Goal: Task Accomplishment & Management: Manage account settings

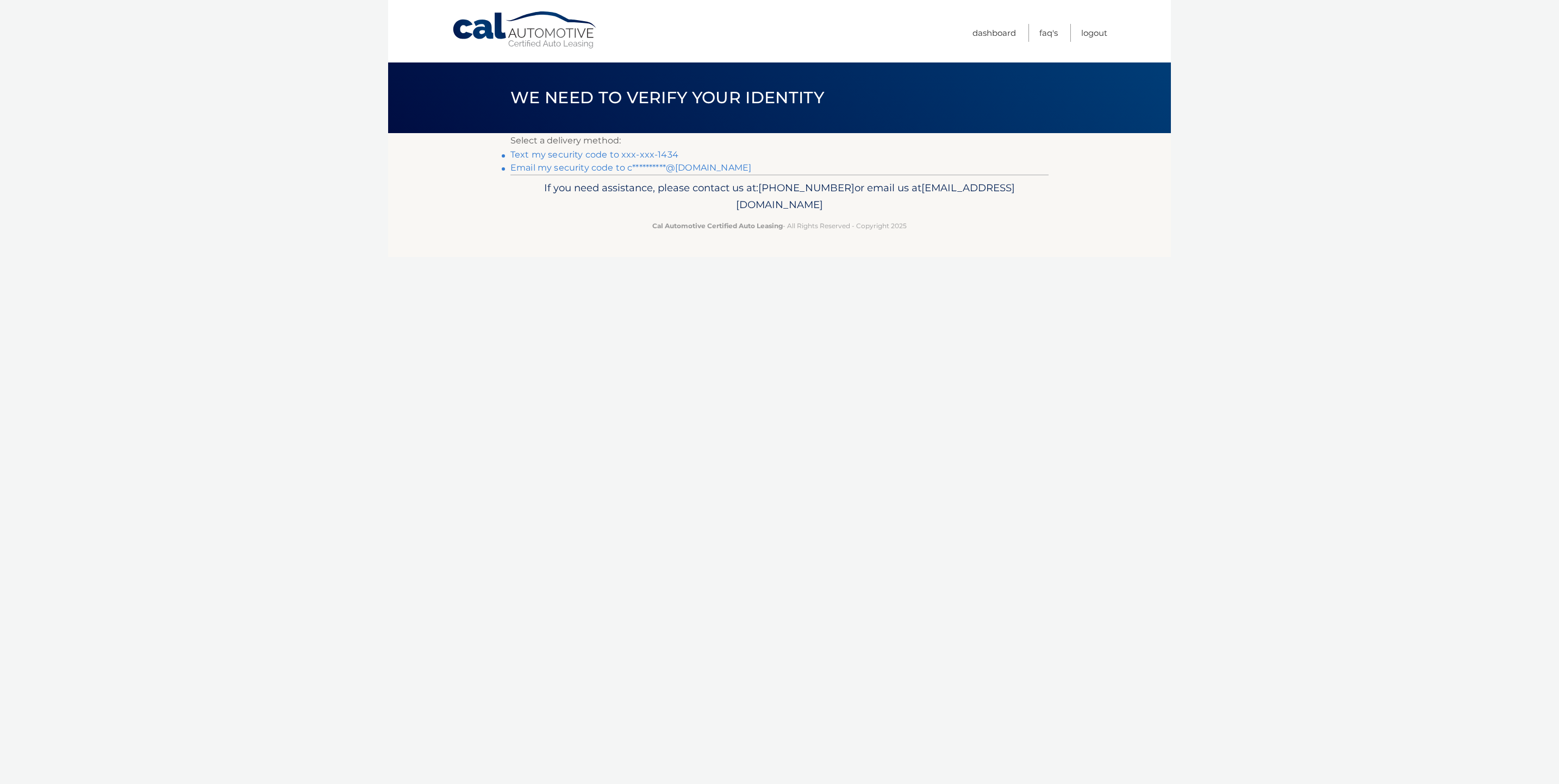
click at [641, 150] on link "Text my security code to xxx-xxx-1434" at bounding box center [594, 155] width 168 height 11
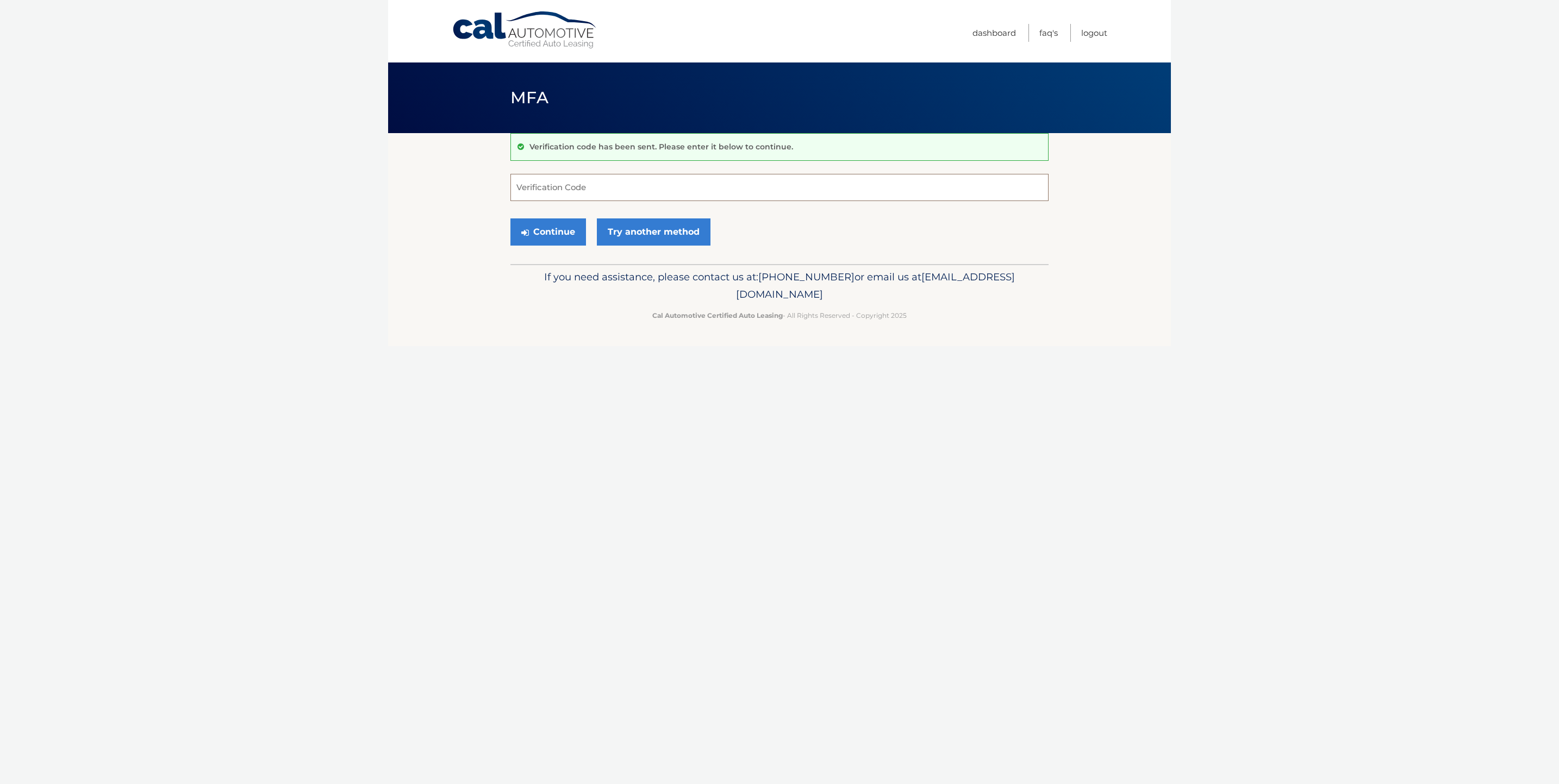
click at [571, 187] on input "Verification Code" at bounding box center [779, 187] width 538 height 27
type input "217268"
click at [510, 219] on button "Continue" at bounding box center [548, 232] width 76 height 27
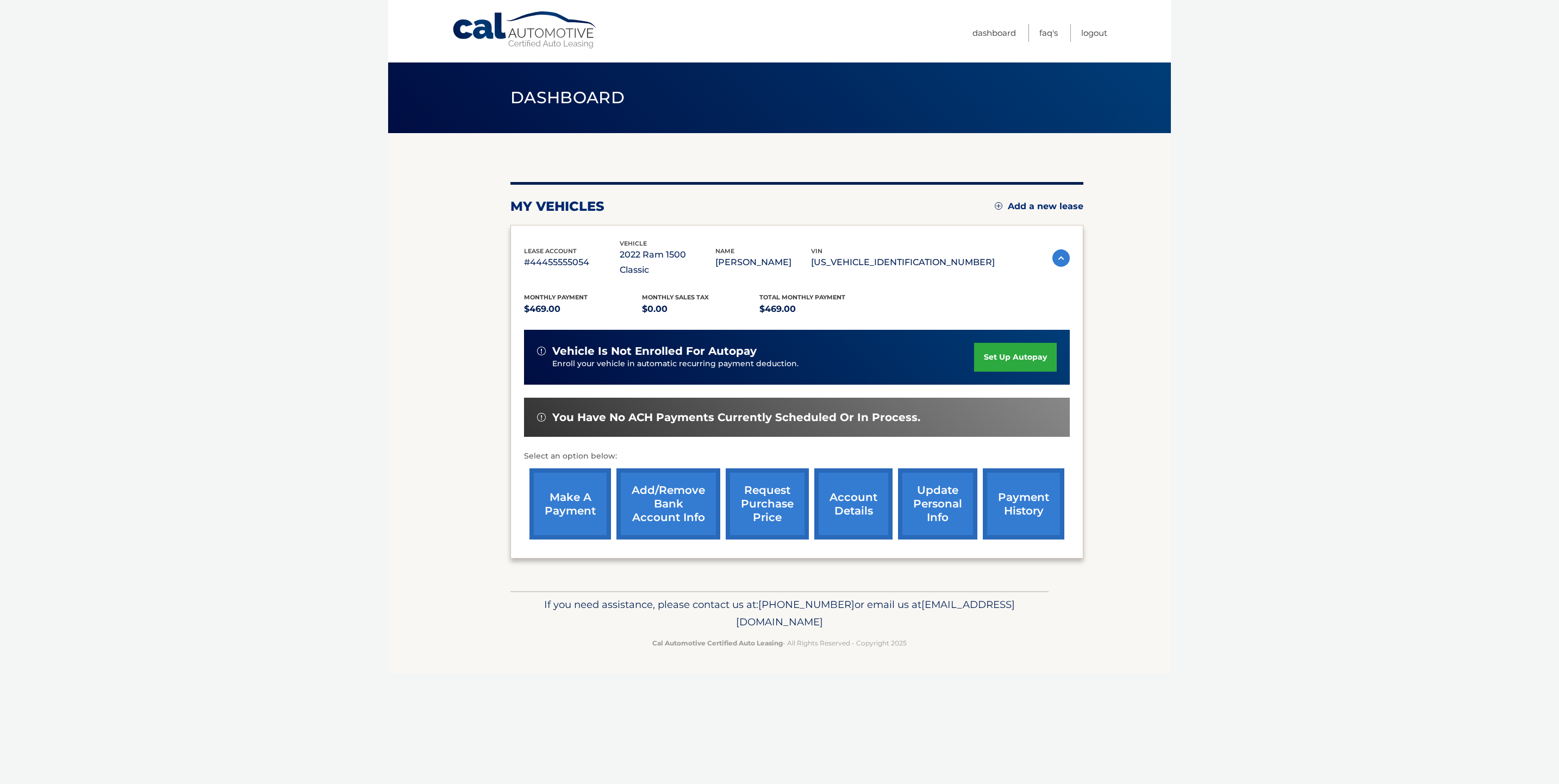
drag, startPoint x: 573, startPoint y: 102, endPoint x: 592, endPoint y: 99, distance: 19.2
click at [573, 102] on span "Dashboard" at bounding box center [567, 97] width 114 height 20
click at [980, 36] on link "Dashboard" at bounding box center [994, 33] width 43 height 18
click at [842, 487] on link "account details" at bounding box center [854, 504] width 78 height 71
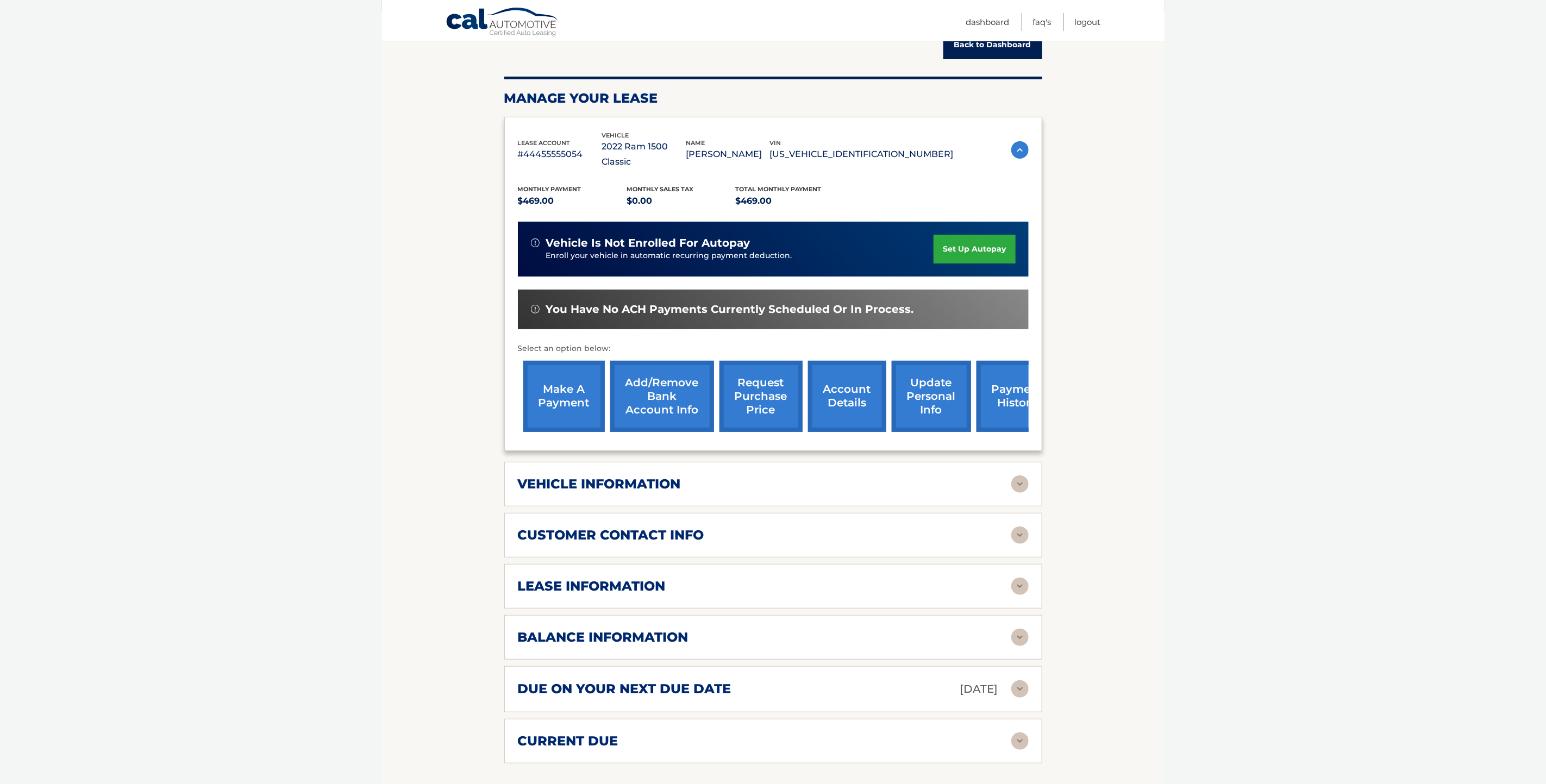
scroll to position [163, 0]
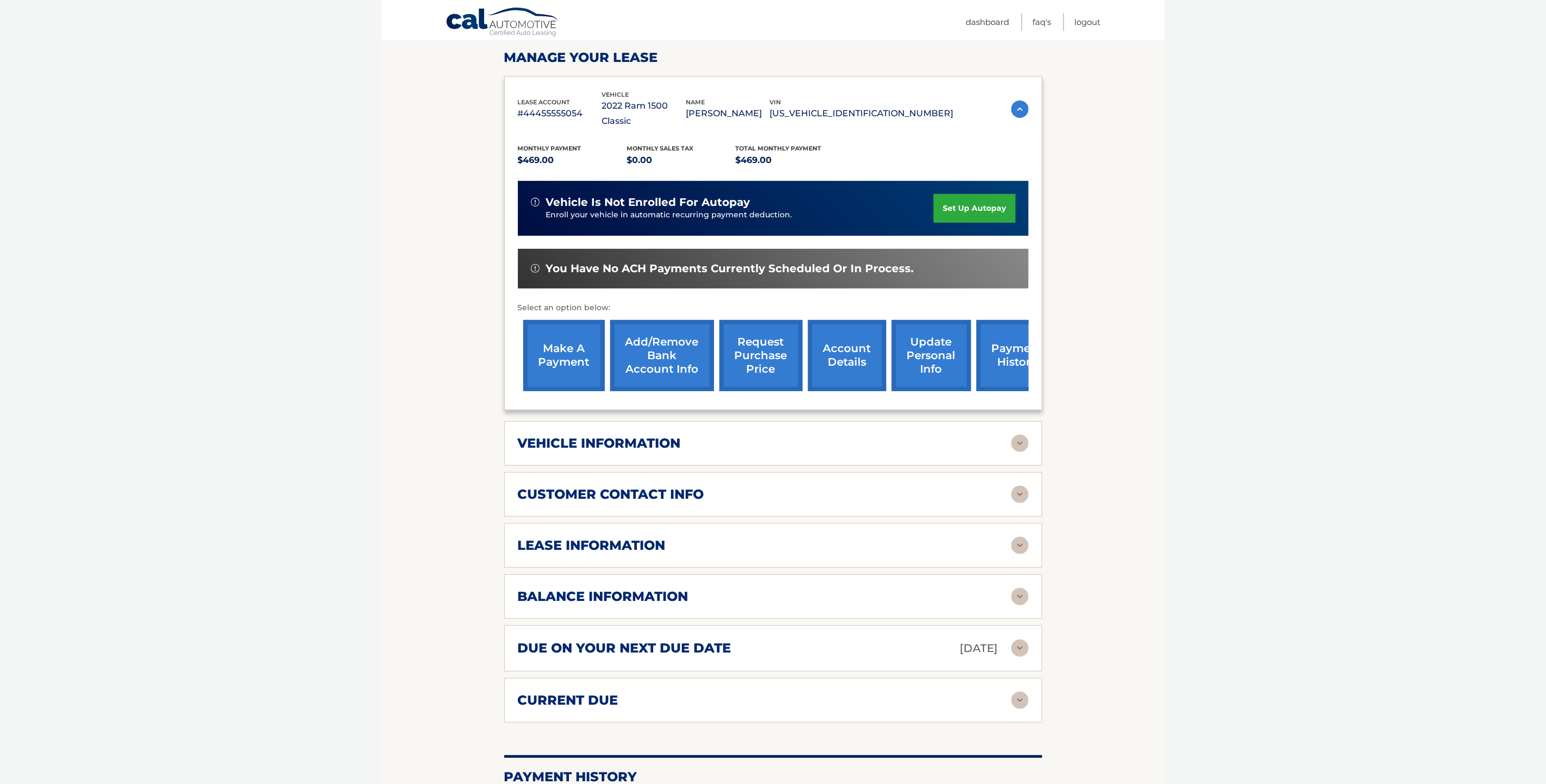
click at [802, 439] on div "vehicle information vehicle Year 2022 vehicle make Ram vehicle model 1500 Class…" at bounding box center [773, 443] width 538 height 45
click at [1018, 435] on img at bounding box center [1019, 443] width 17 height 17
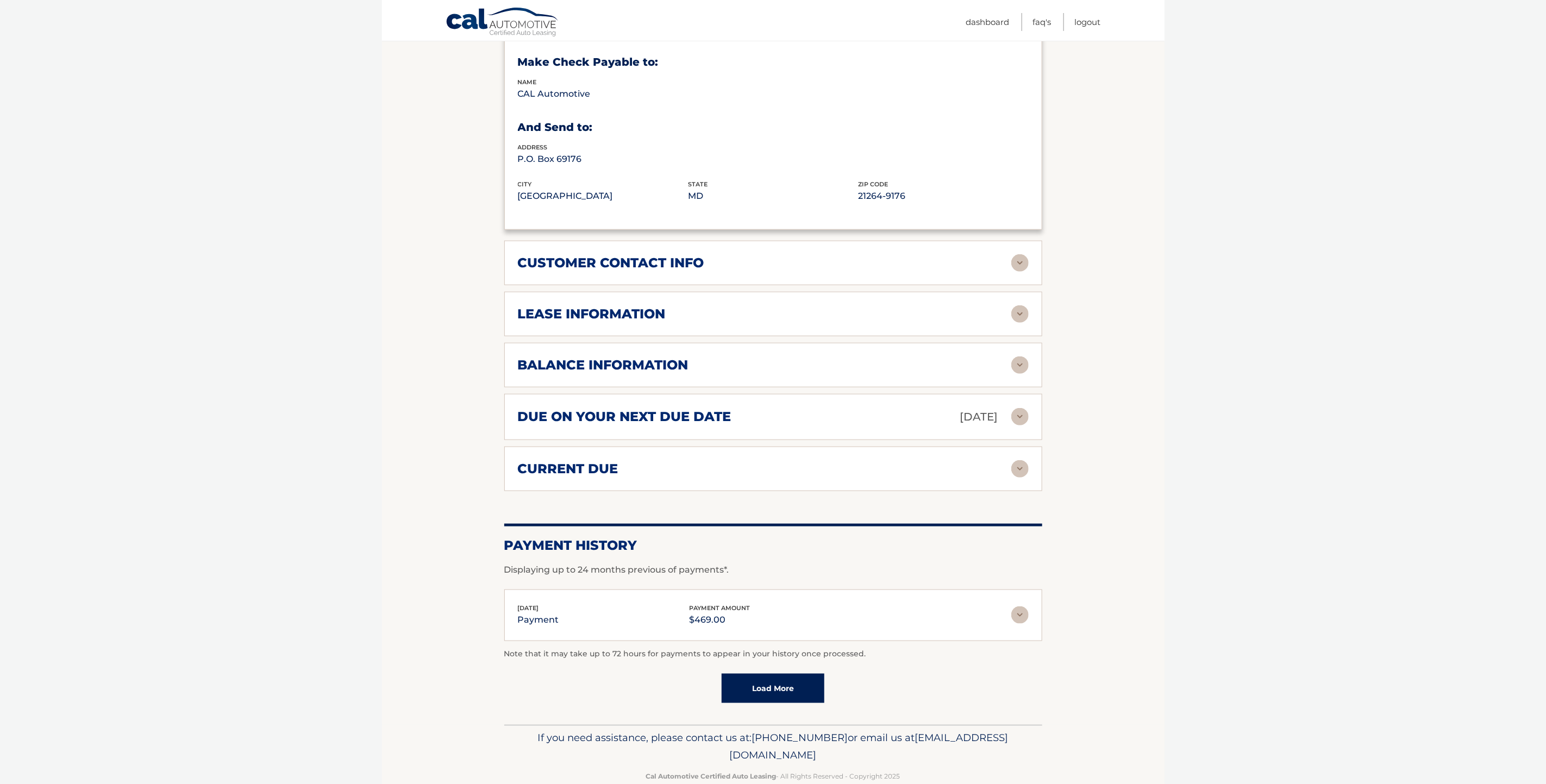
scroll to position [638, 0]
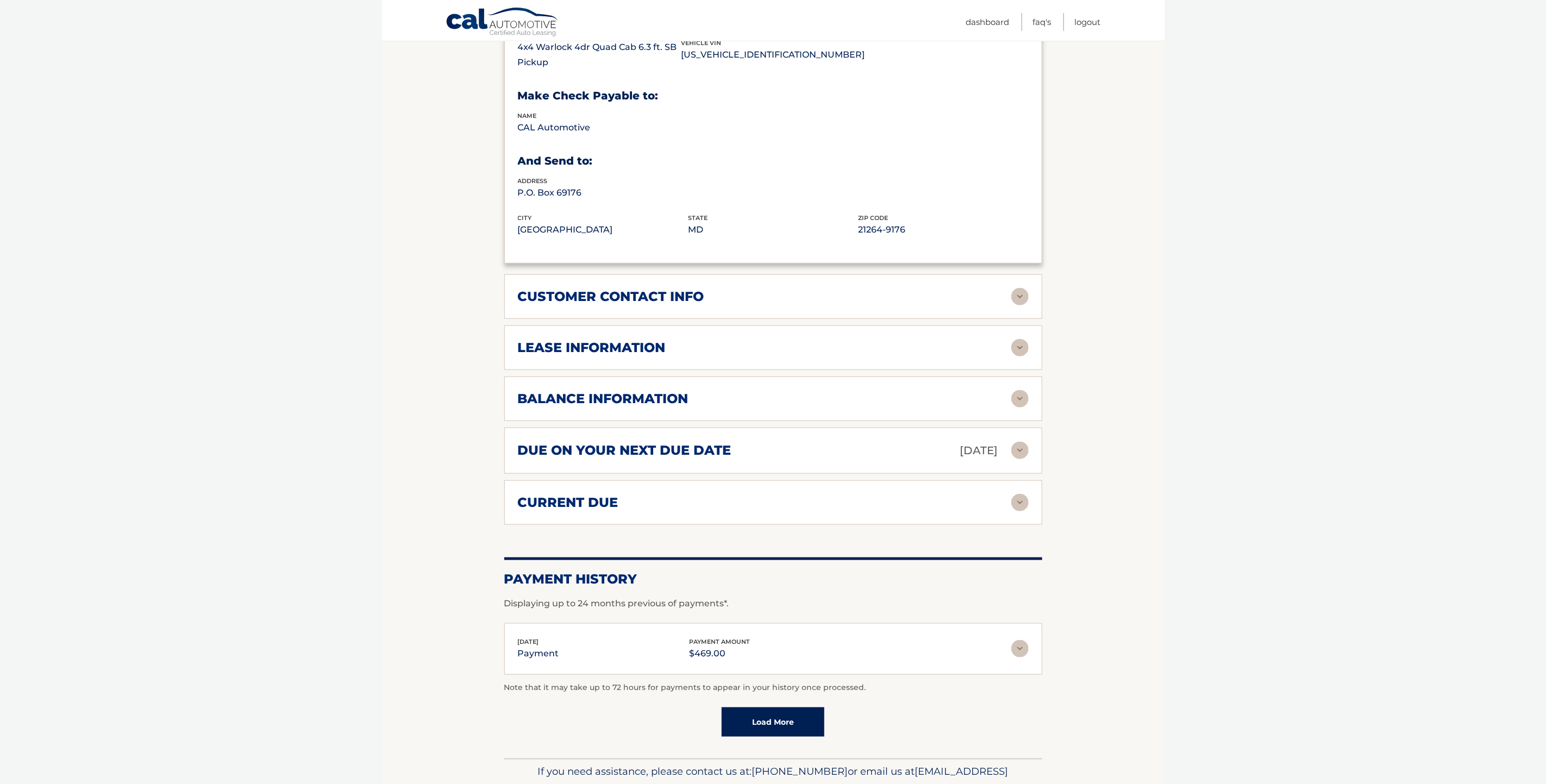
click at [1015, 339] on img at bounding box center [1019, 348] width 17 height 17
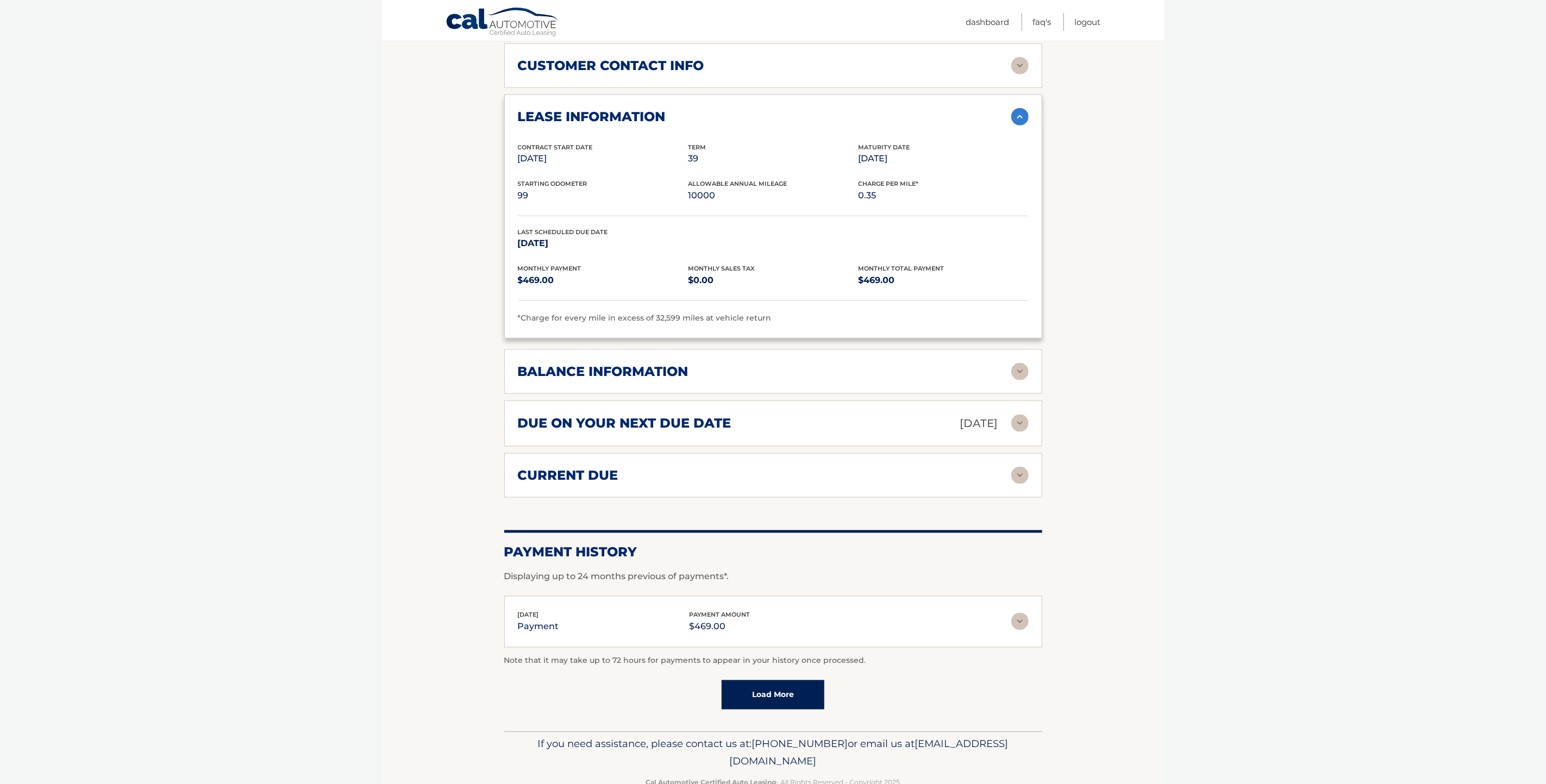
scroll to position [861, 0]
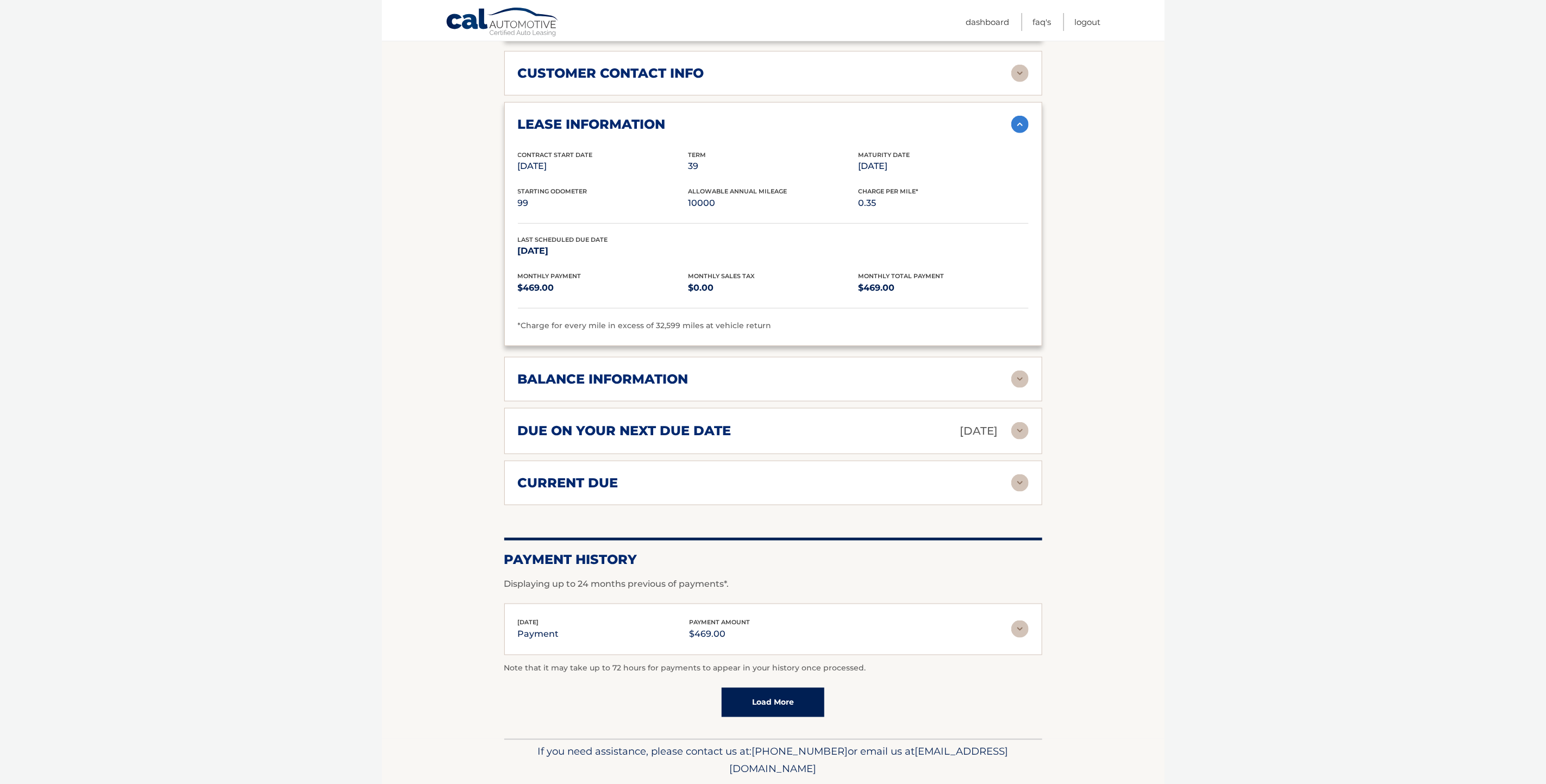
click at [1021, 422] on img at bounding box center [1019, 430] width 17 height 17
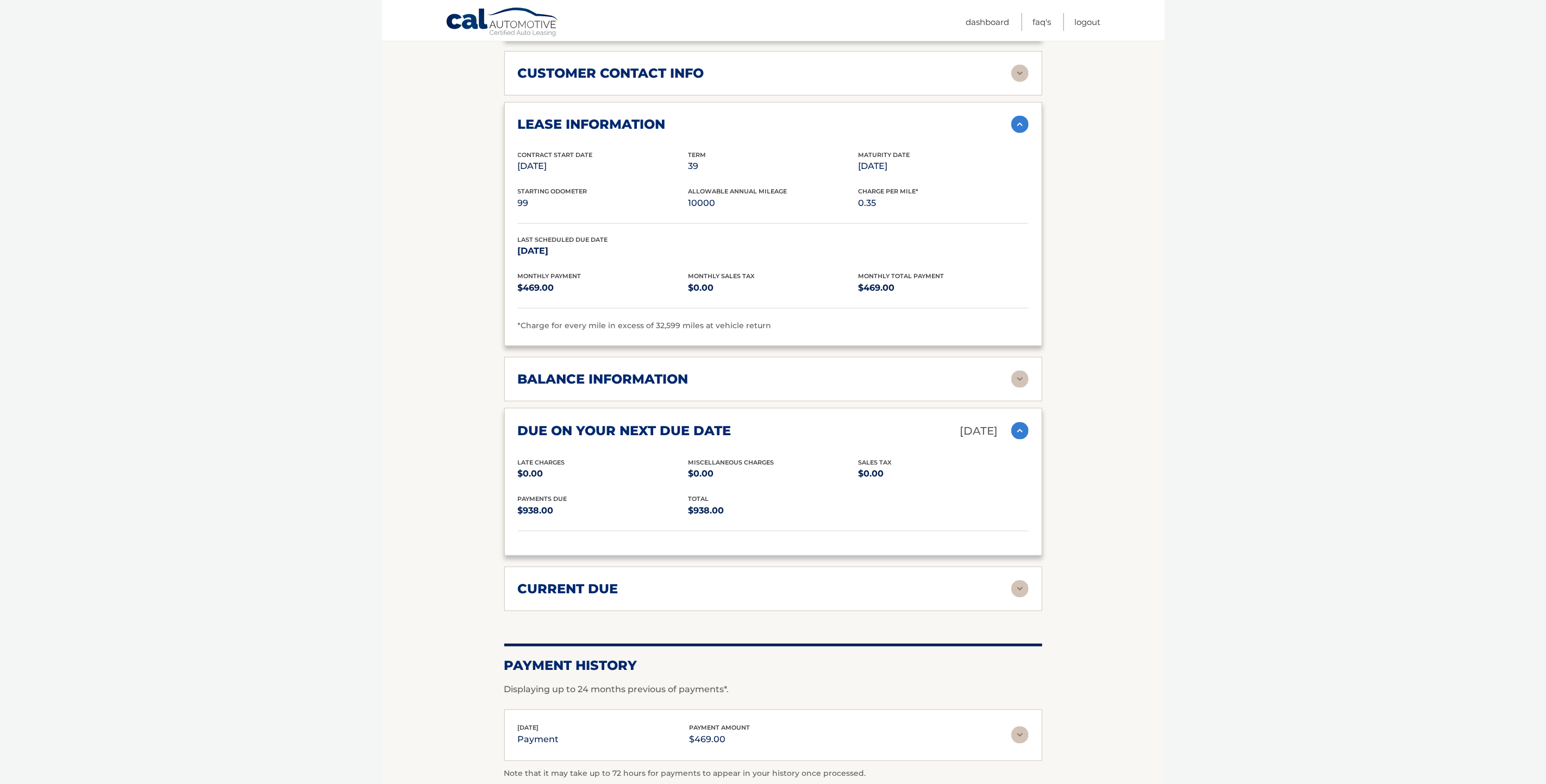
click at [1021, 422] on img at bounding box center [1019, 430] width 17 height 17
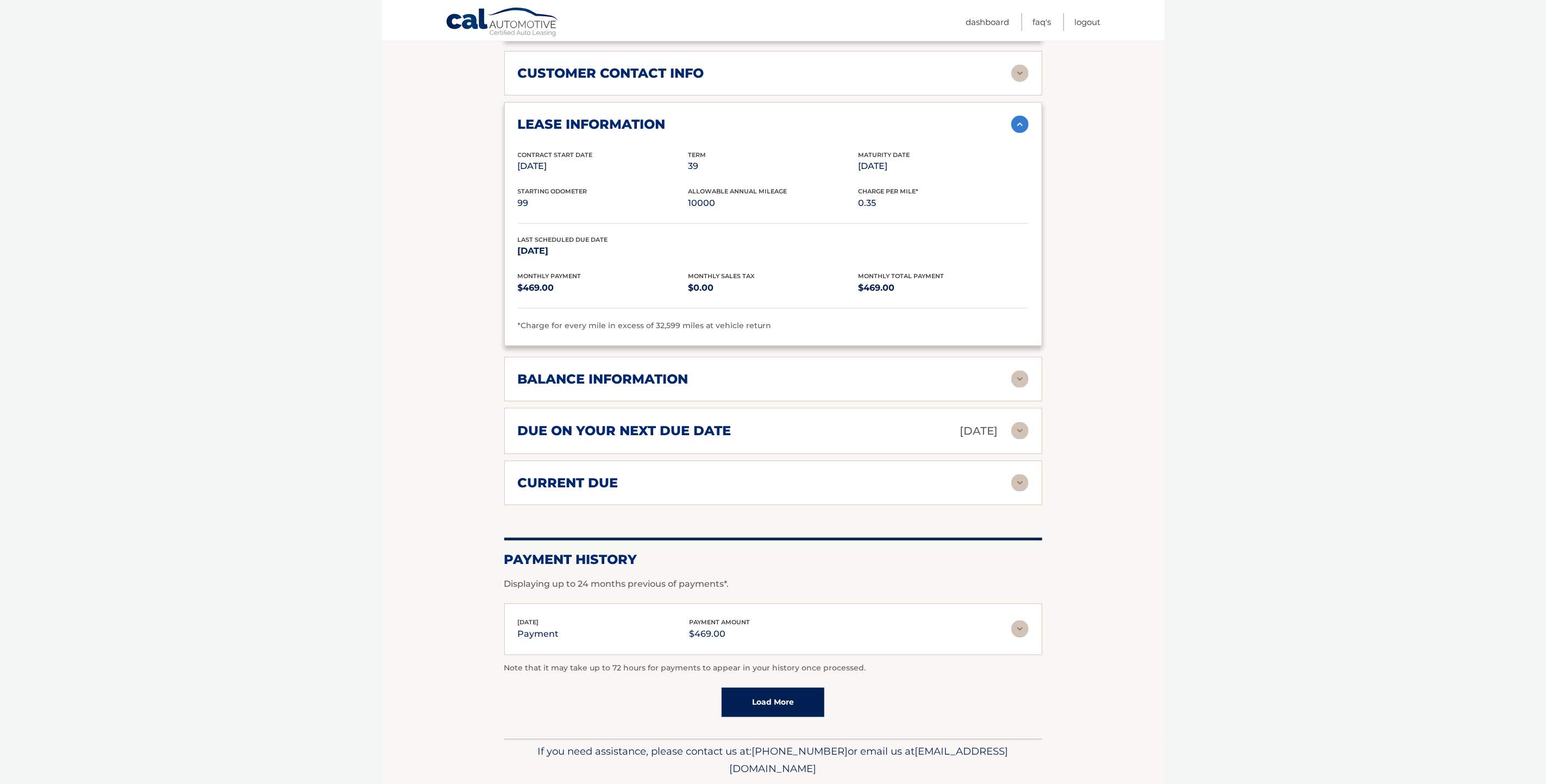
click at [1026, 370] on img at bounding box center [1019, 379] width 17 height 17
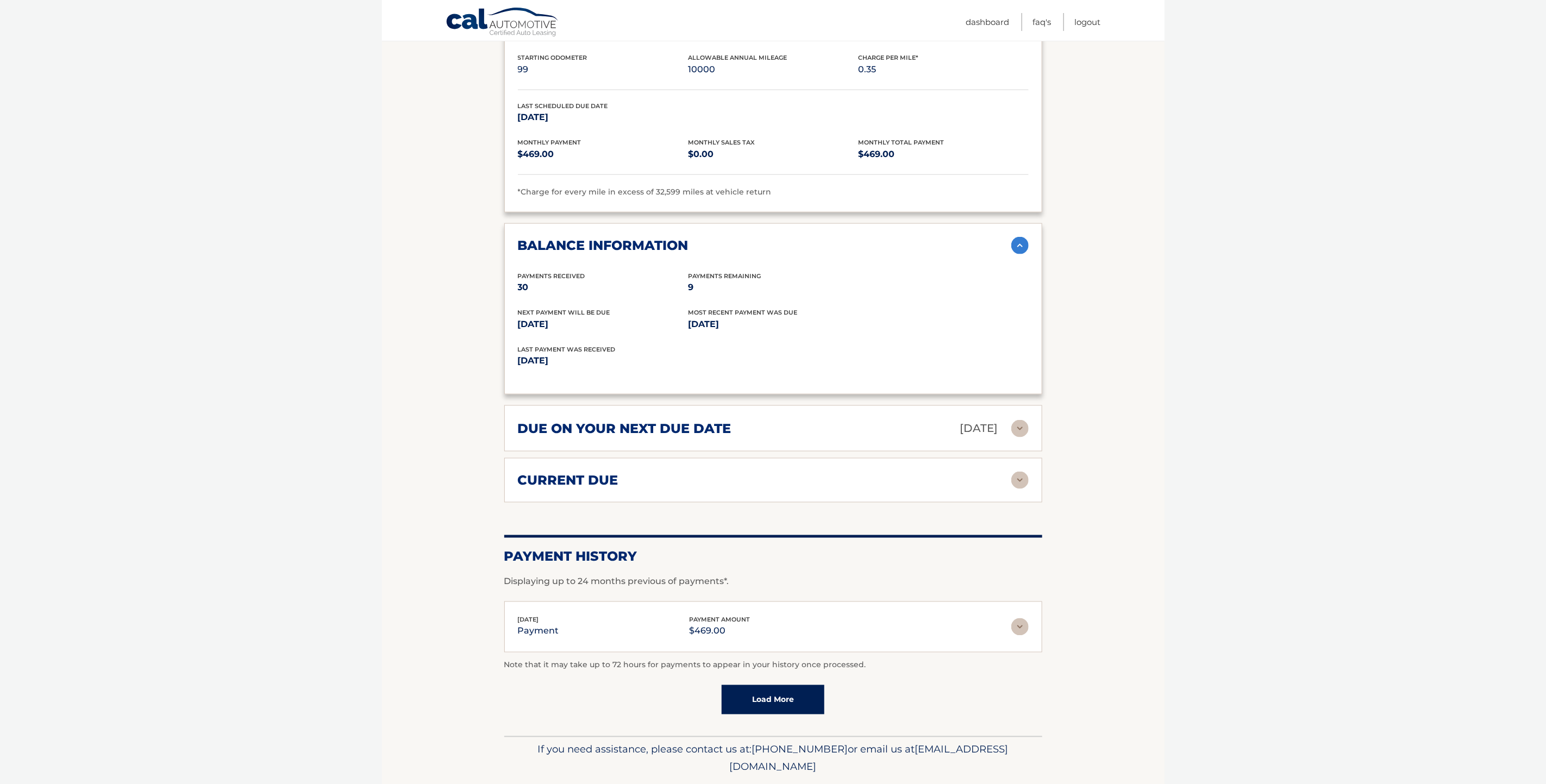
scroll to position [992, 0]
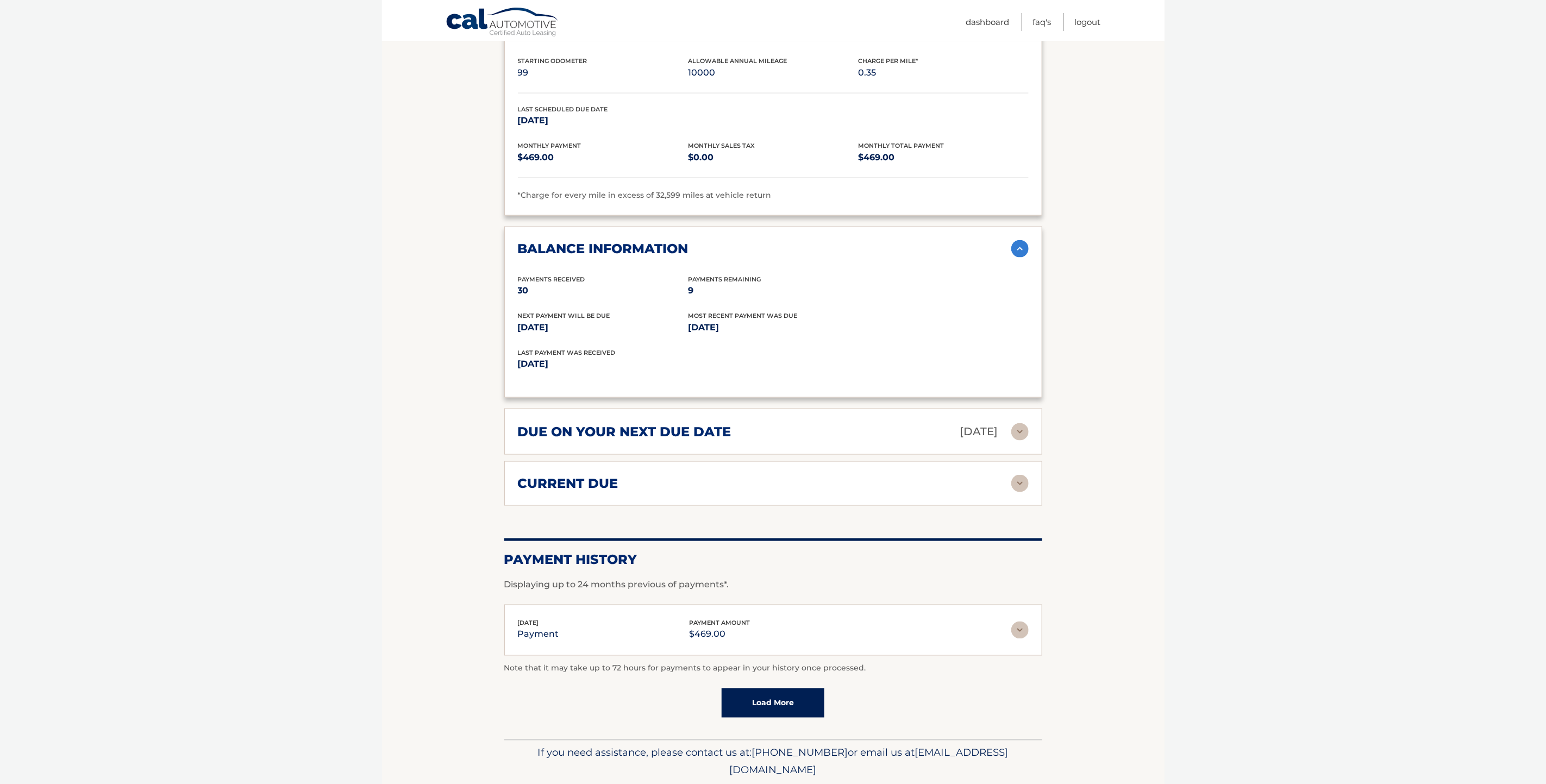
click at [1001, 461] on div "current due Late Charges $0.00 Miscelleneous Charges* $0.00 Sales Tax $0.00 pay…" at bounding box center [773, 483] width 538 height 45
click at [1019, 475] on img at bounding box center [1019, 483] width 17 height 17
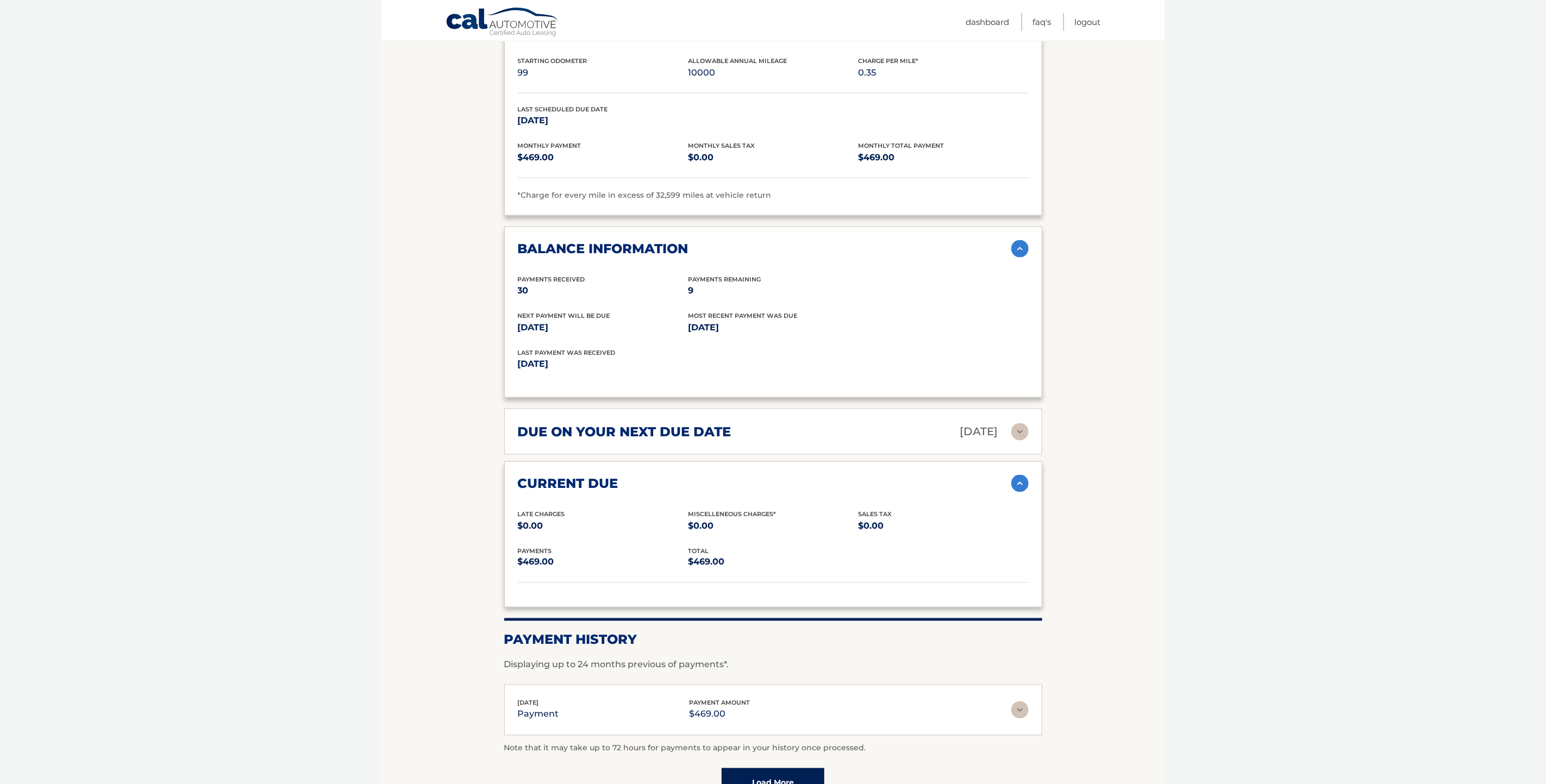
click at [1019, 475] on img at bounding box center [1019, 483] width 17 height 17
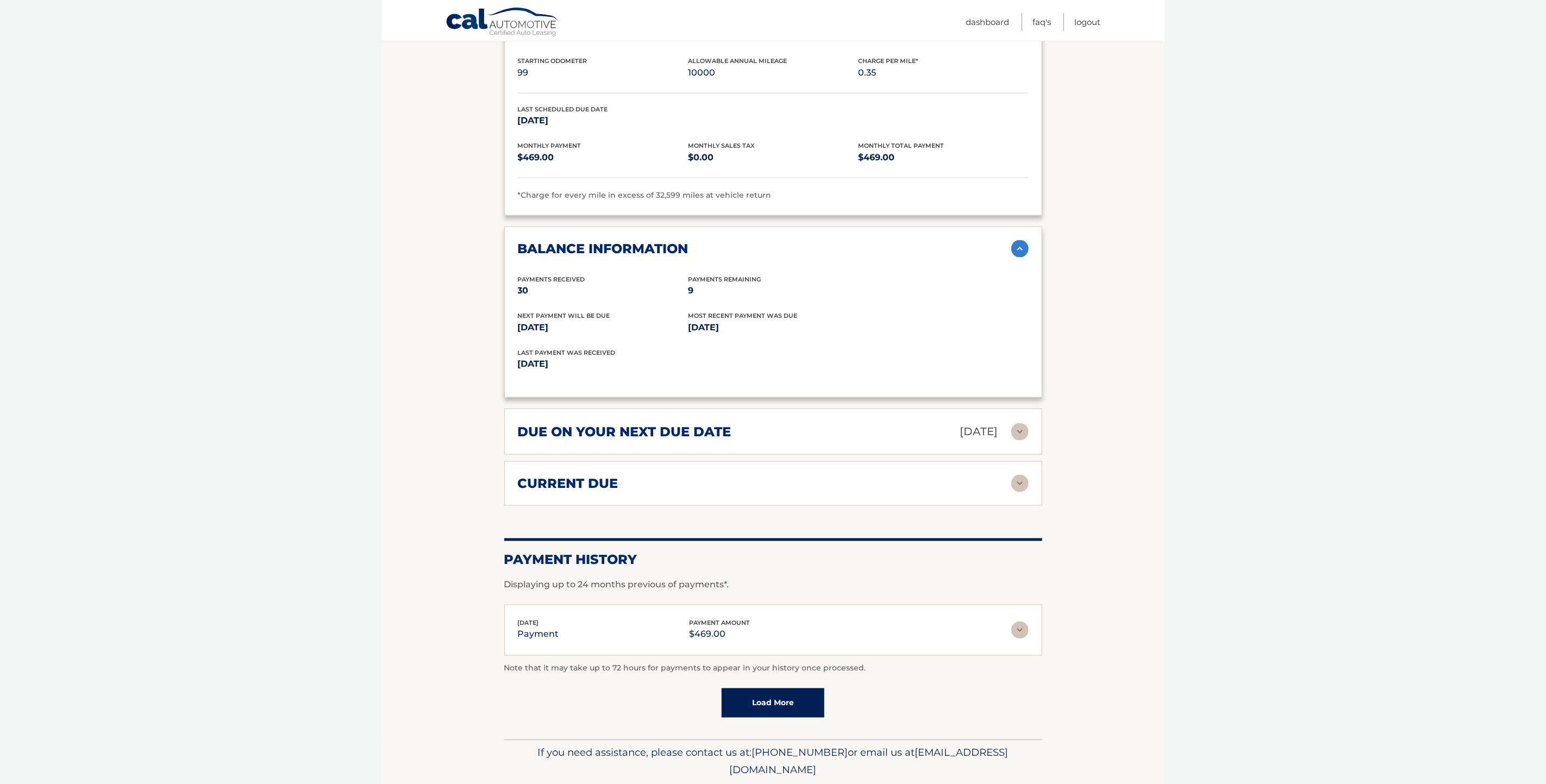
click at [1021, 423] on img at bounding box center [1019, 432] width 17 height 17
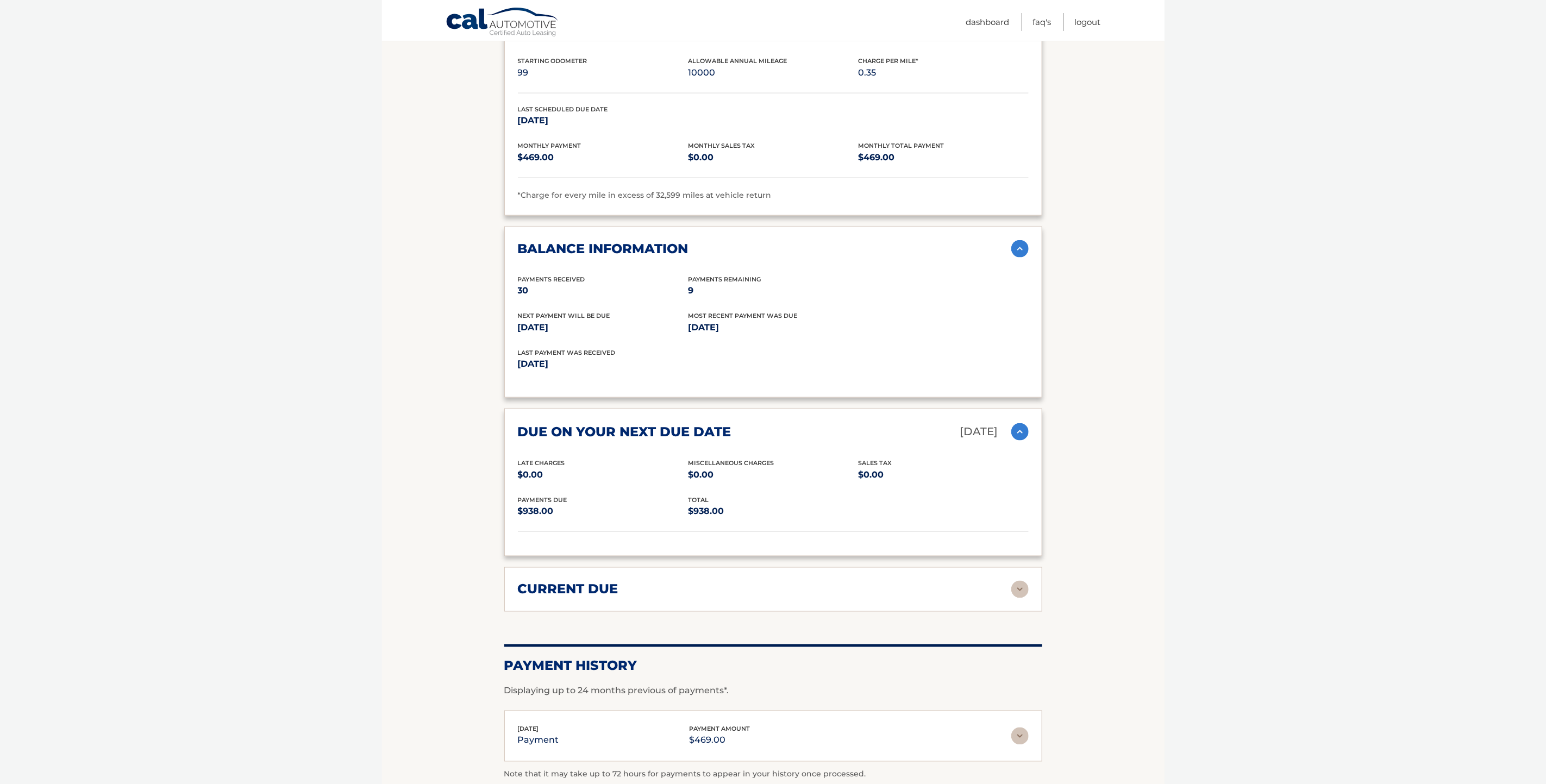
click at [1027, 240] on img at bounding box center [1019, 248] width 17 height 17
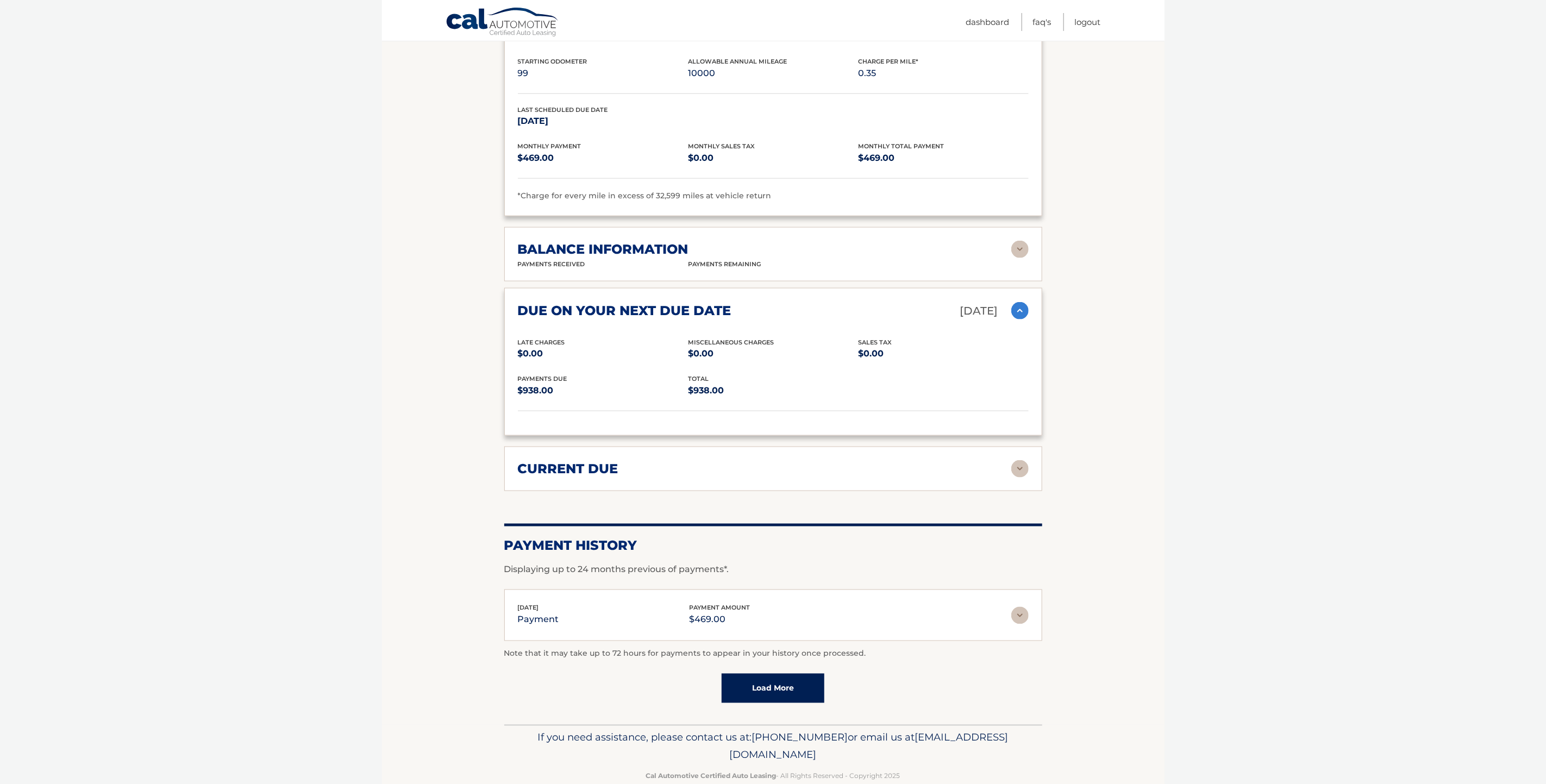
scroll to position [987, 0]
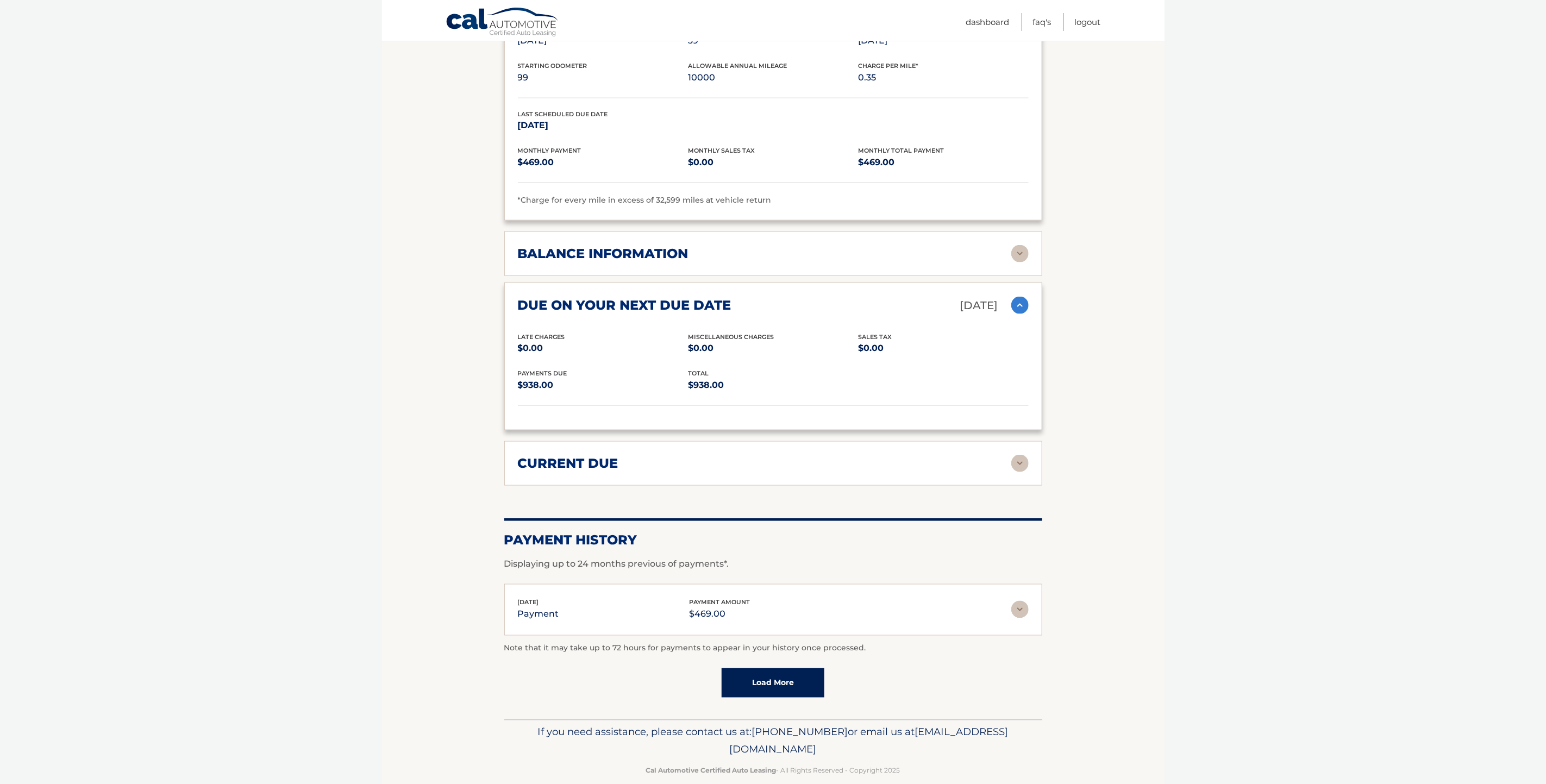
click at [1021, 297] on img at bounding box center [1019, 305] width 17 height 17
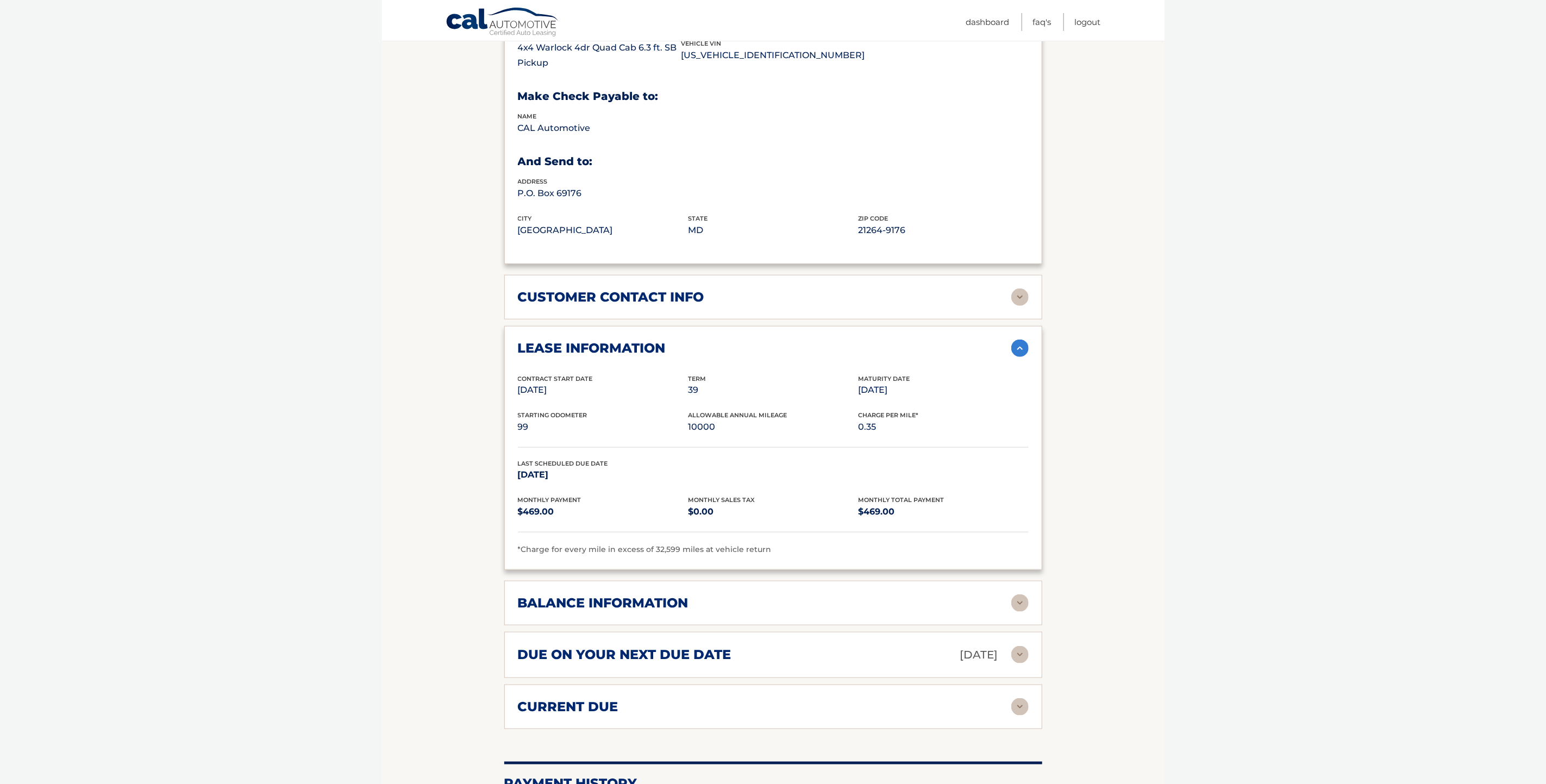
scroll to position [657, 0]
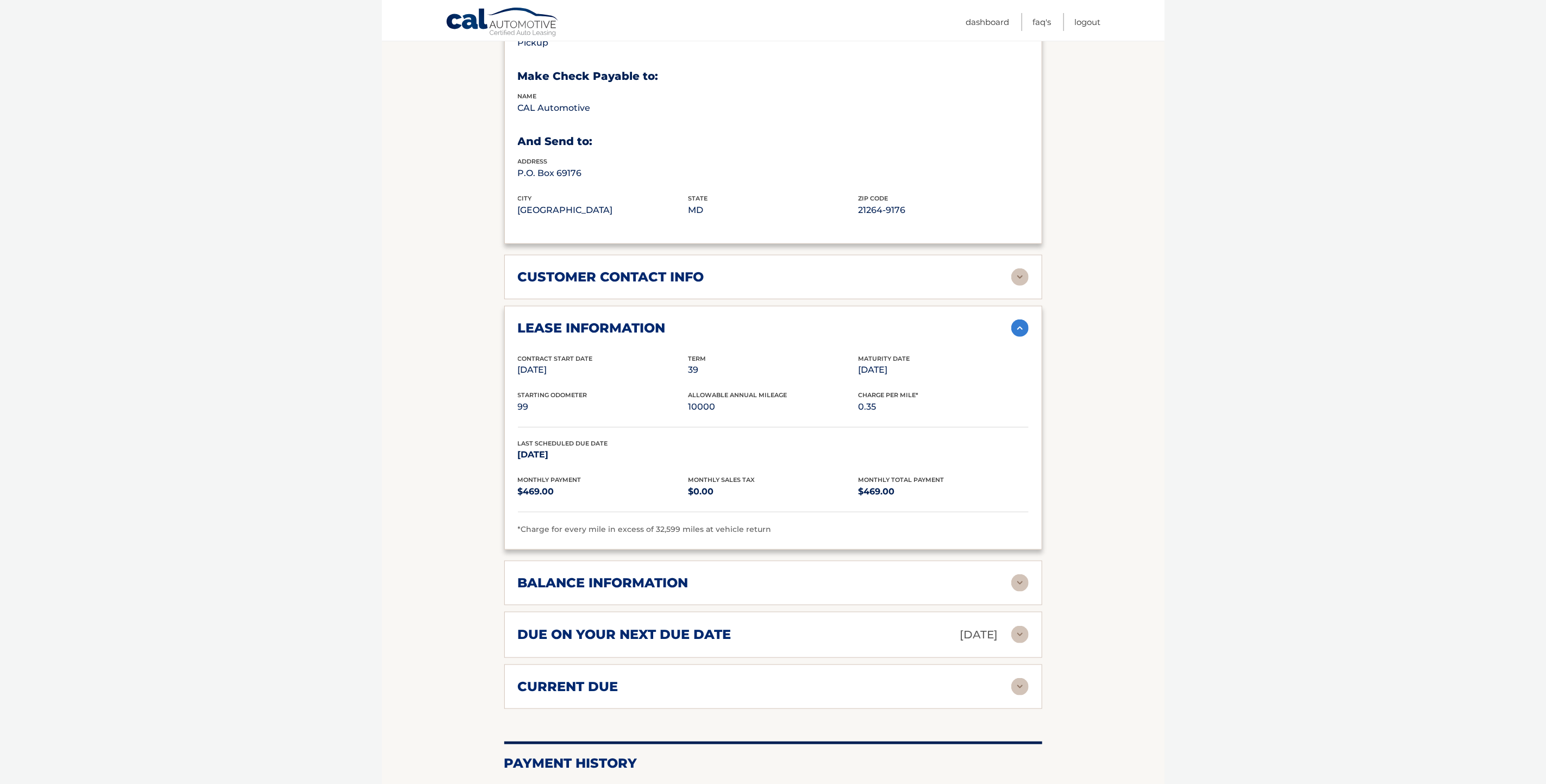
click at [1016, 320] on img at bounding box center [1019, 328] width 17 height 17
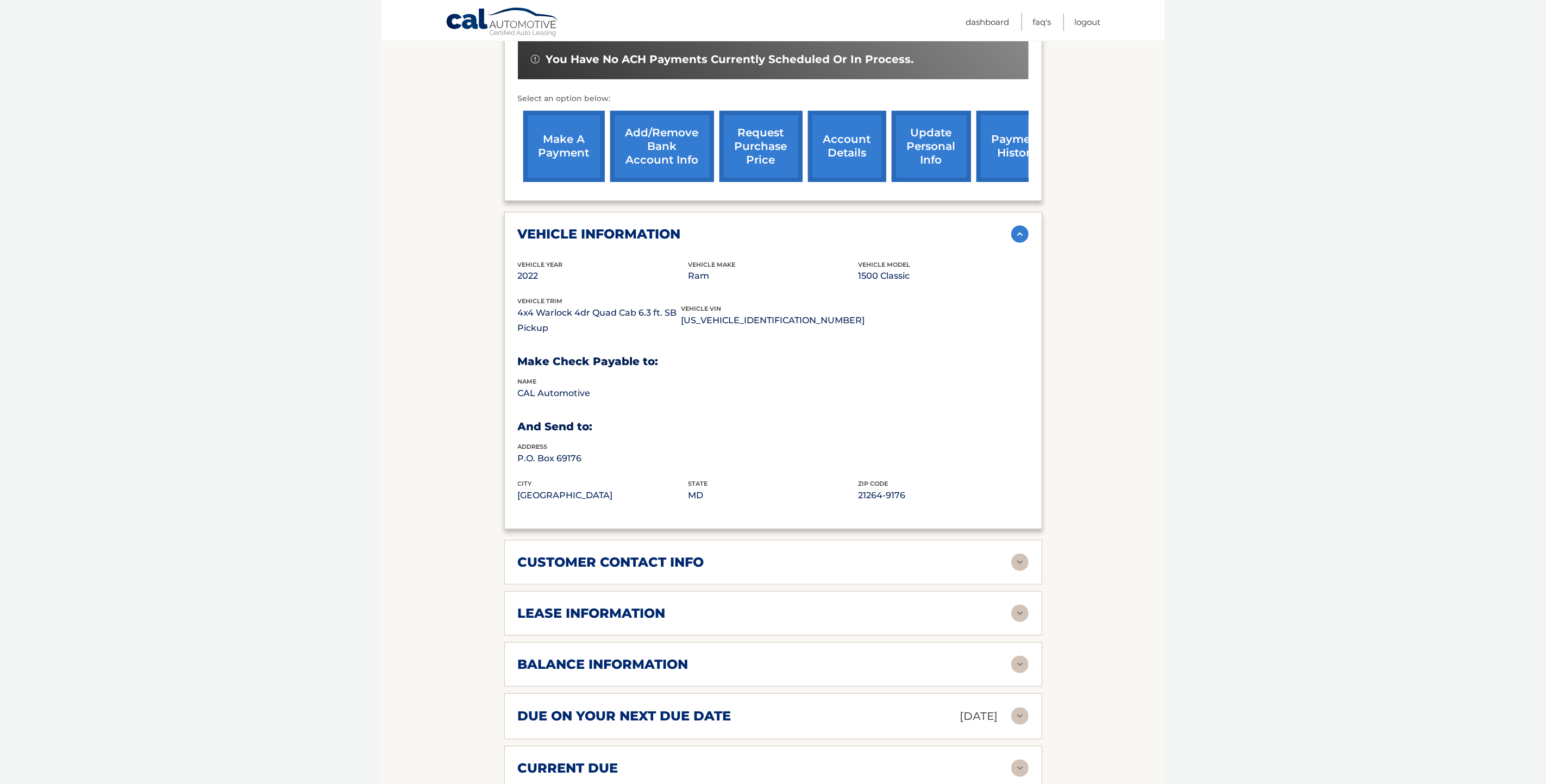
scroll to position [352, 0]
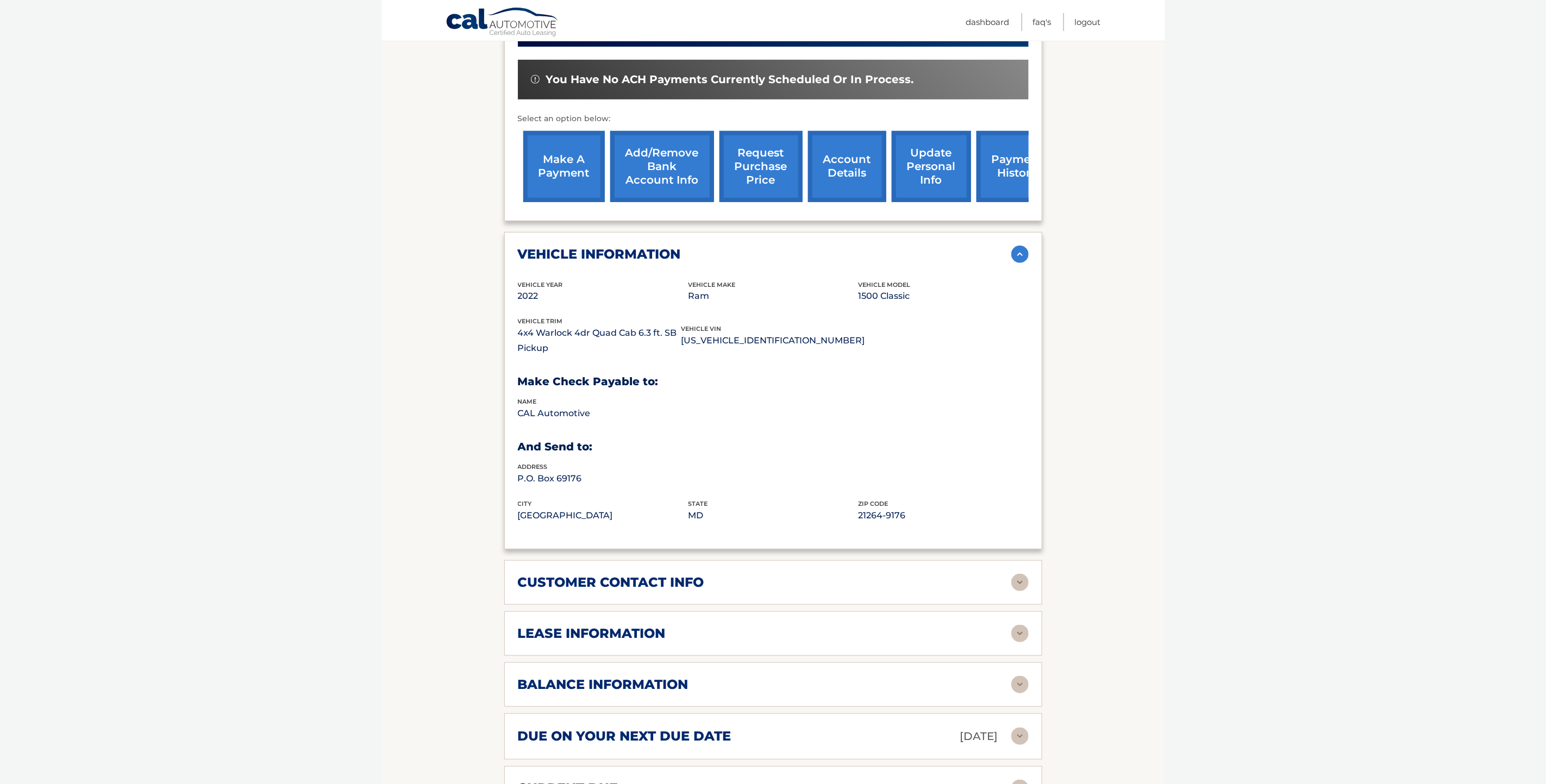
click at [1019, 246] on img at bounding box center [1019, 254] width 17 height 17
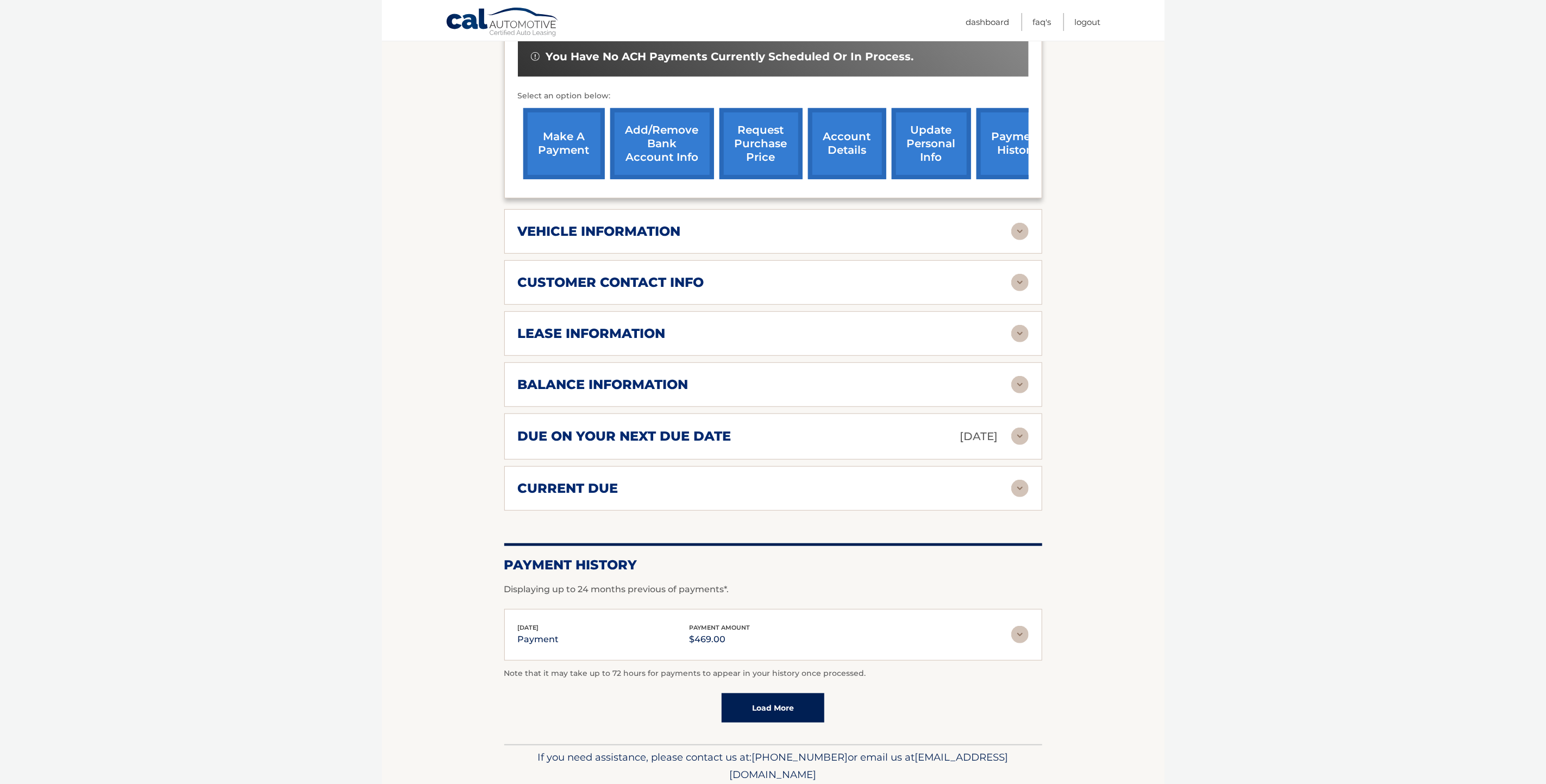
scroll to position [403, 0]
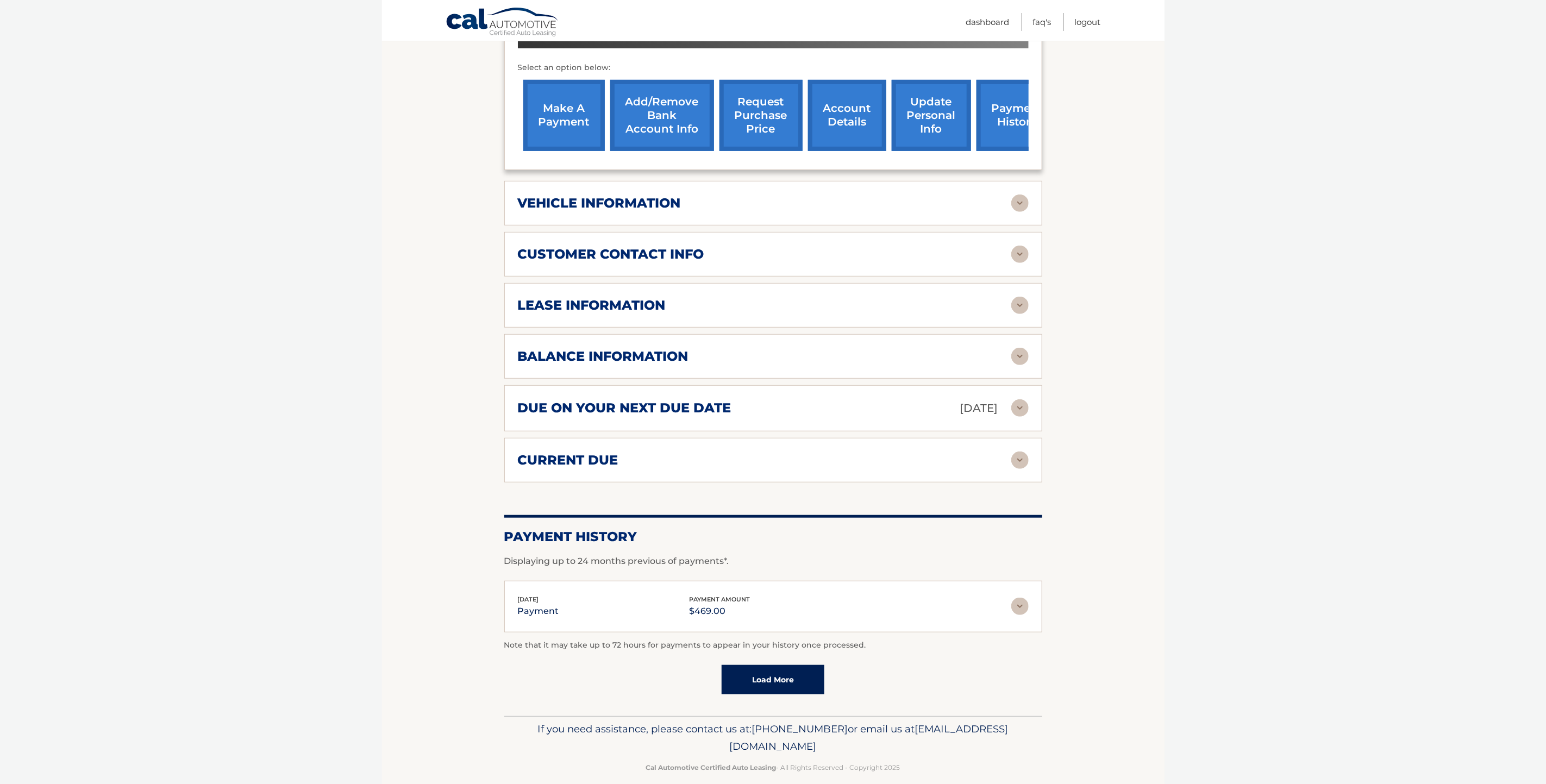
click at [1018, 598] on img at bounding box center [1019, 606] width 17 height 17
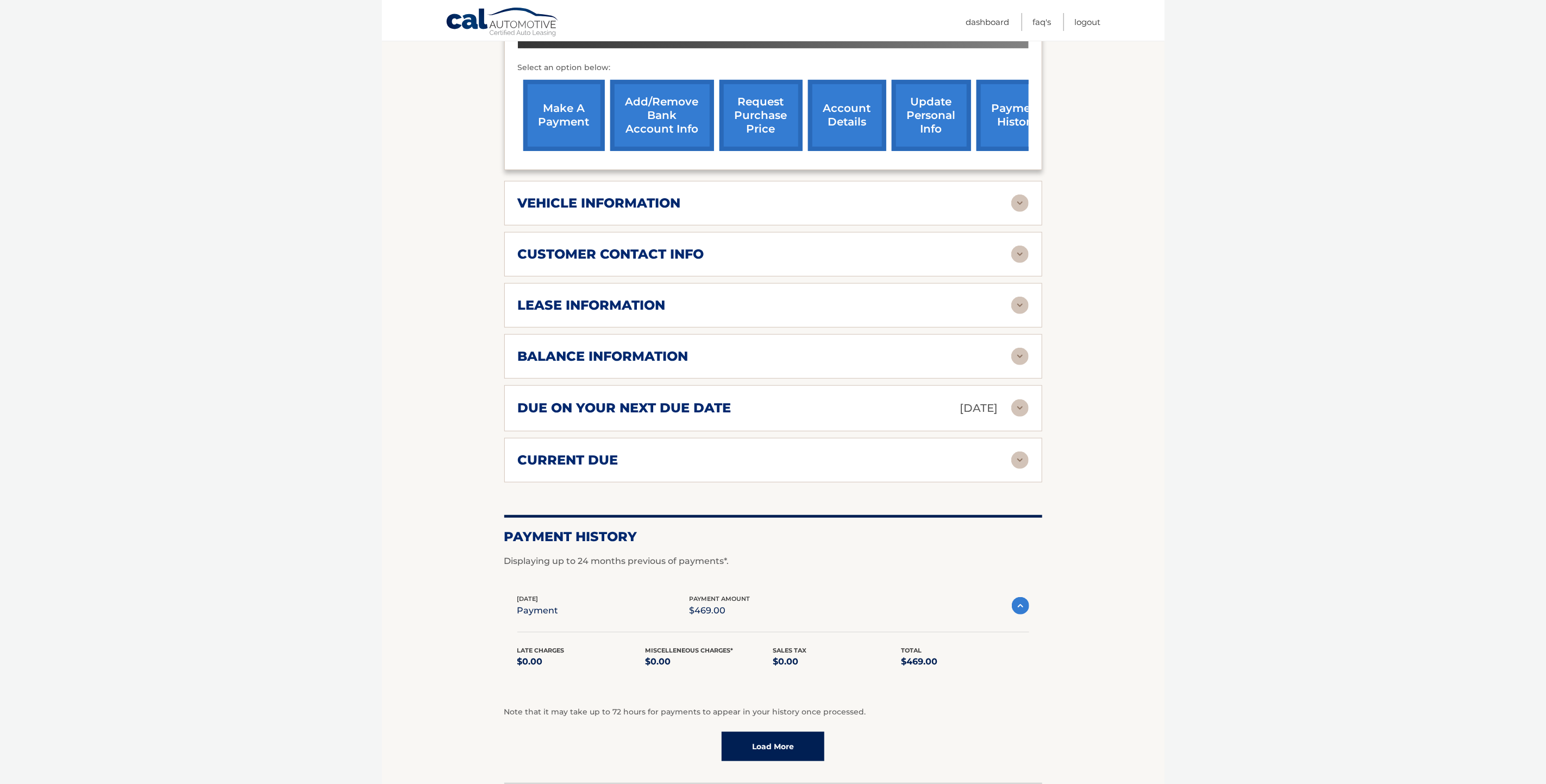
click at [1021, 597] on img at bounding box center [1020, 606] width 17 height 17
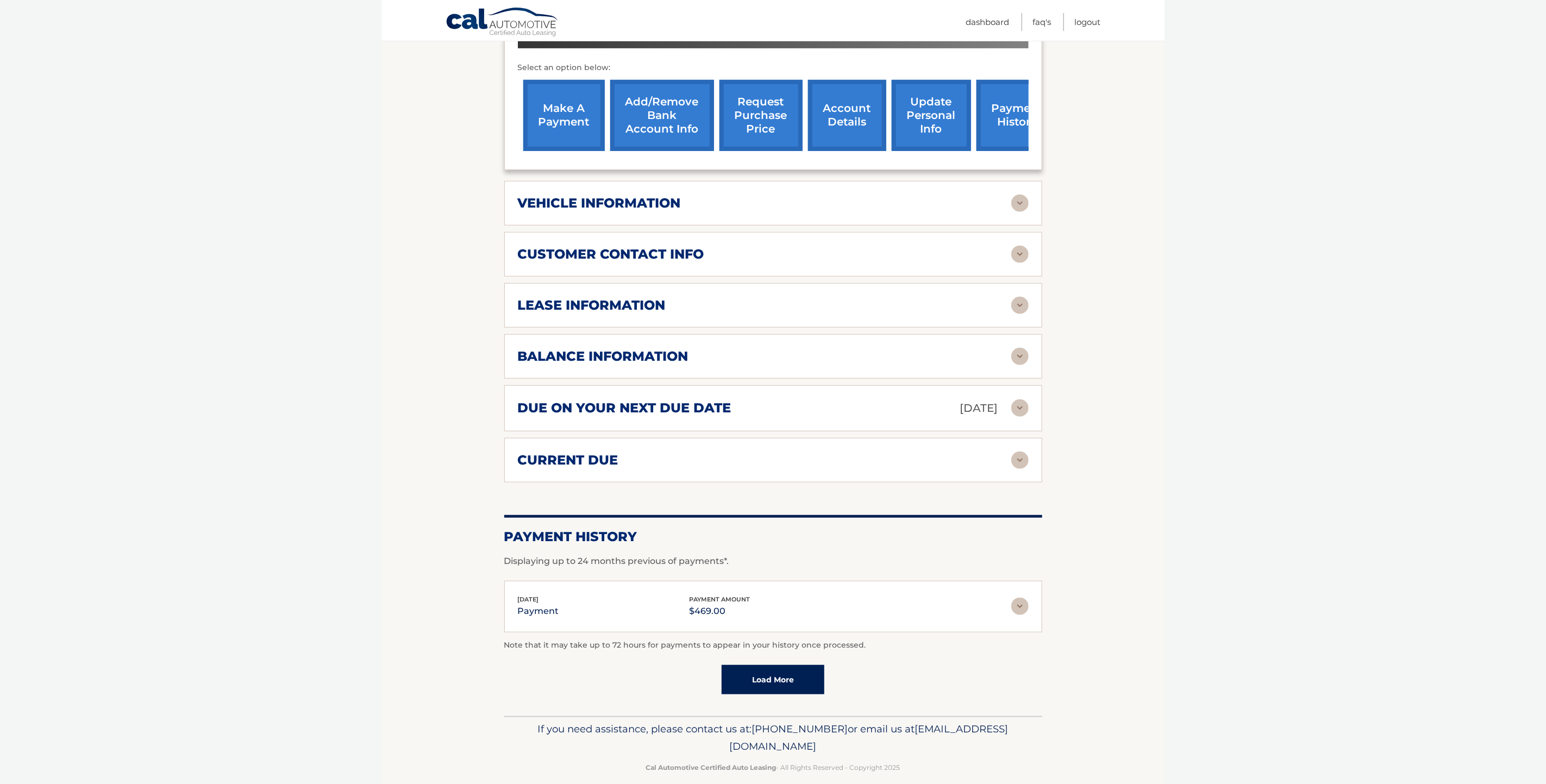
click at [795, 669] on link "Load More" at bounding box center [773, 679] width 102 height 30
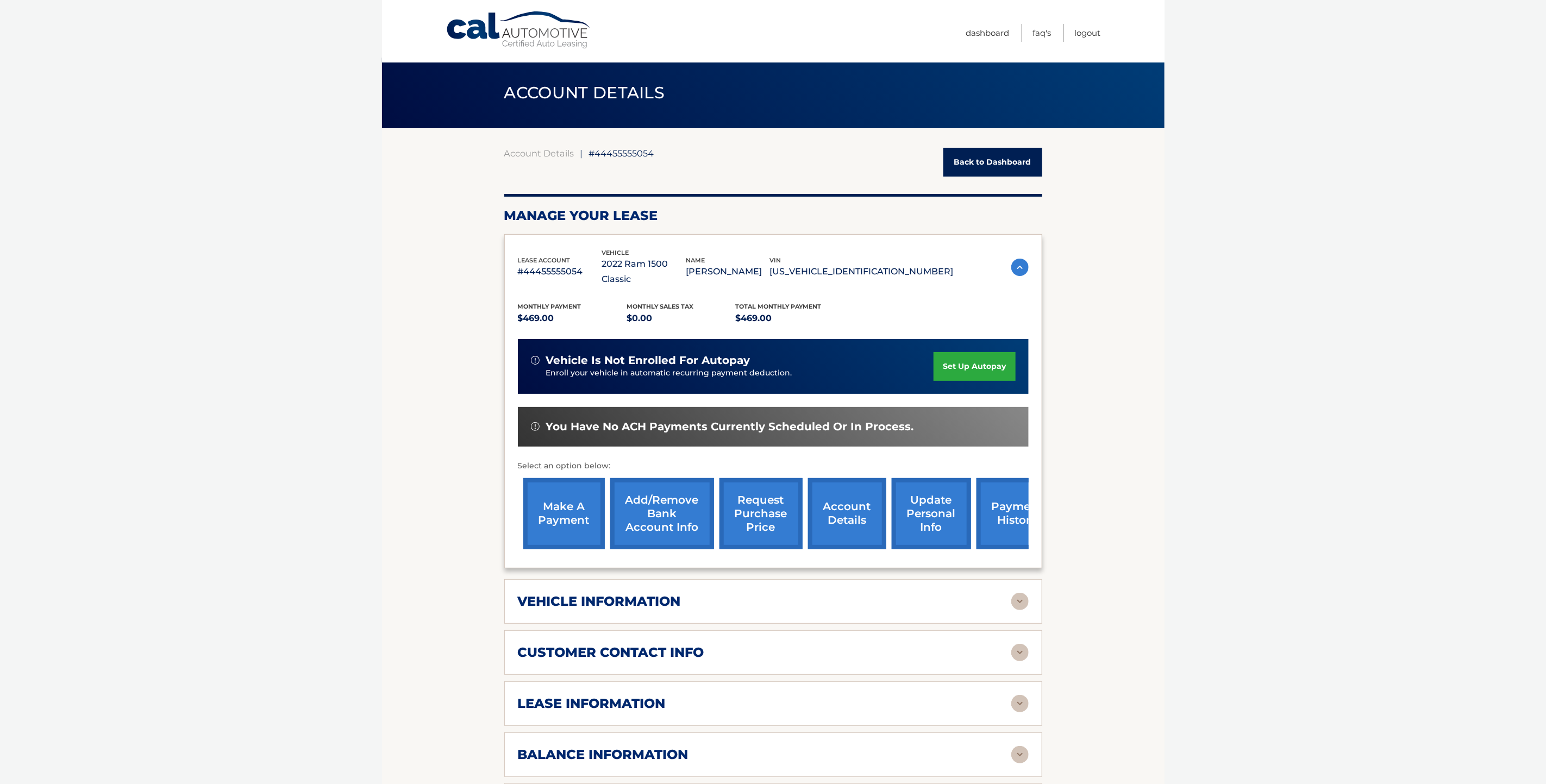
scroll to position [0, 0]
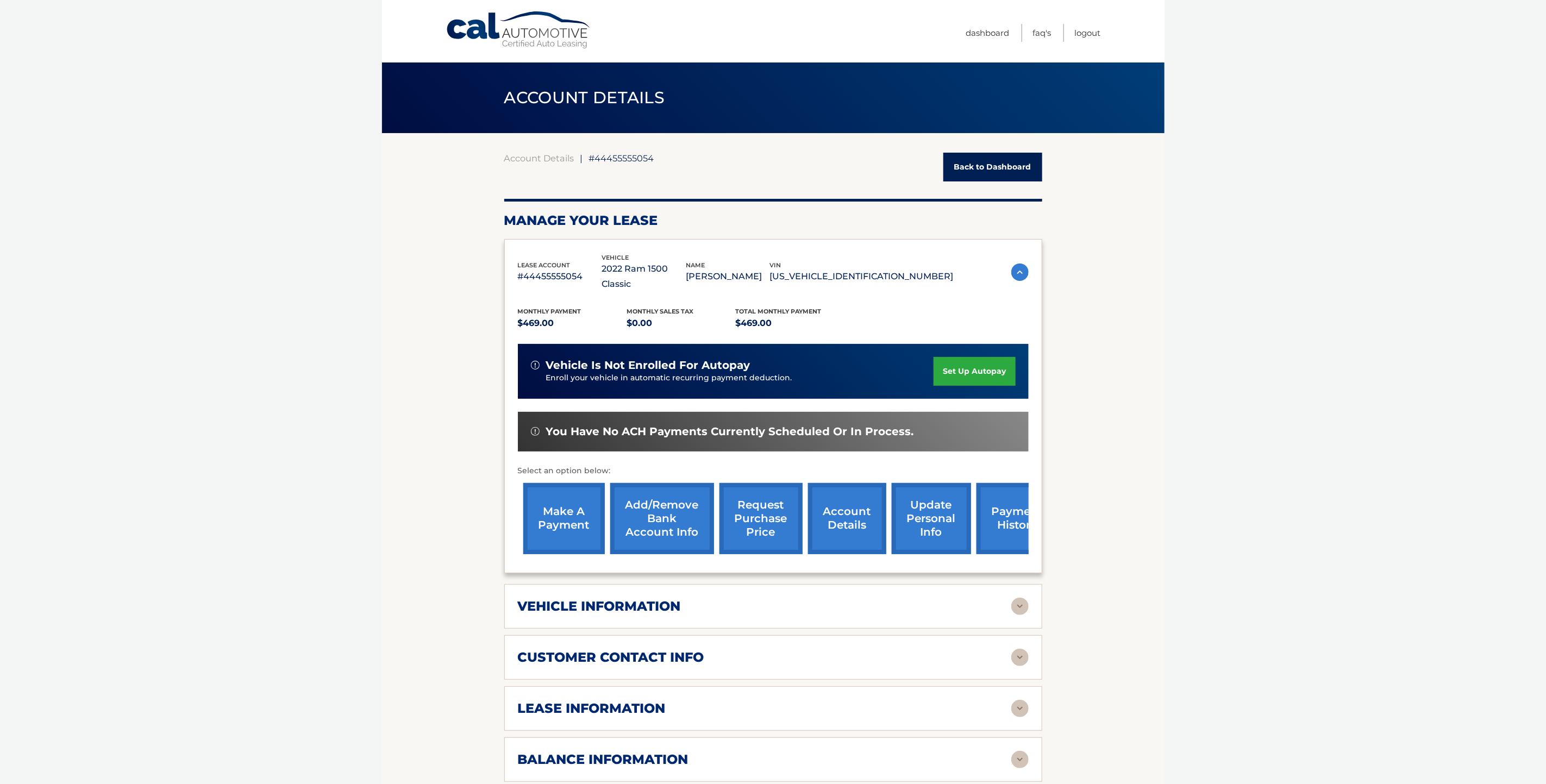
click at [491, 31] on link "Cal Automotive" at bounding box center [518, 30] width 146 height 39
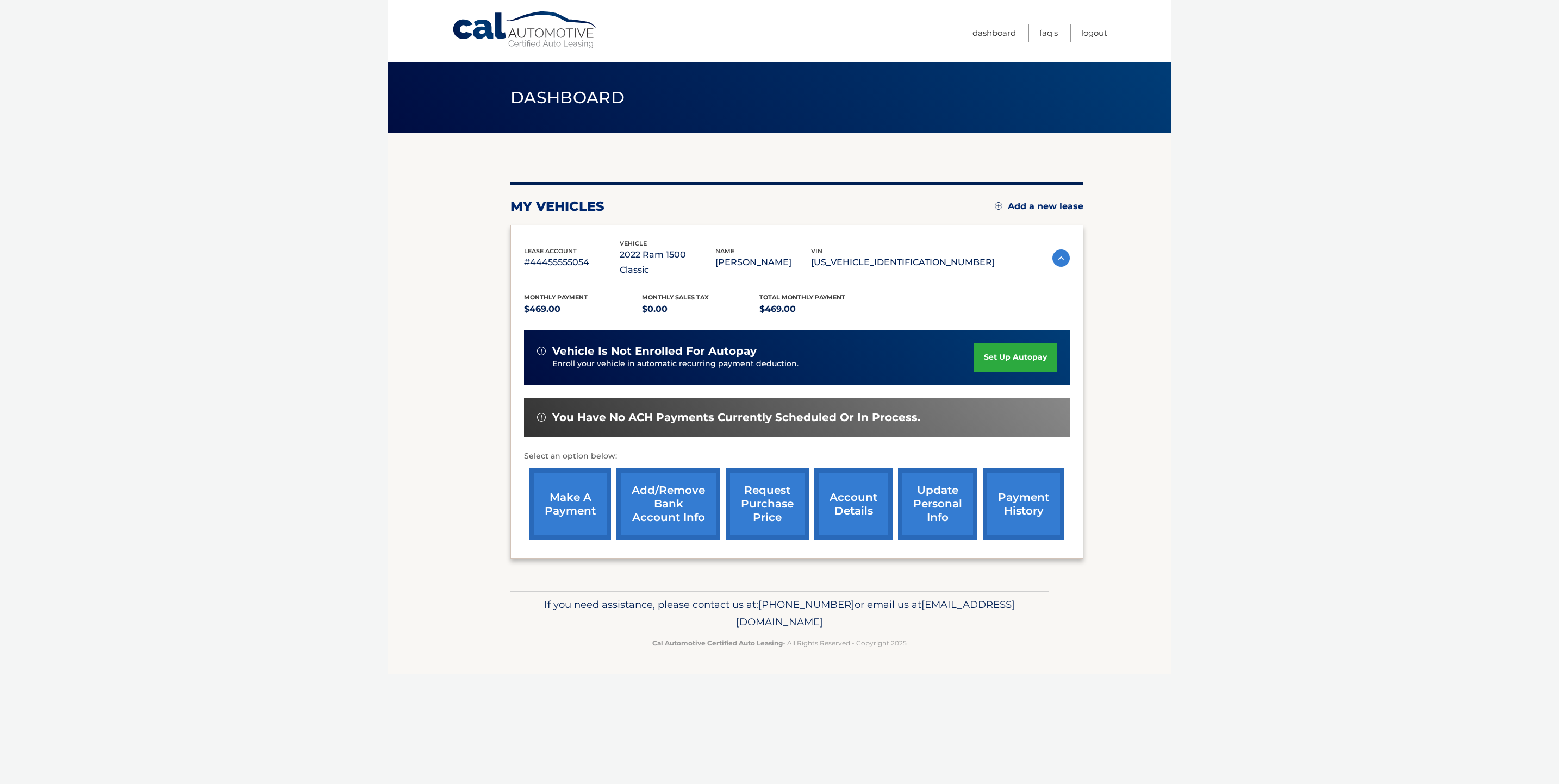
click at [677, 254] on p "2022 Ram 1500 Classic" at bounding box center [667, 263] width 96 height 30
click at [457, 345] on section "my vehicles Add a new lease lease account #44455555054 vehicle 2022 Ram 1500 Cl…" at bounding box center [779, 362] width 783 height 458
click at [1101, 31] on link "Logout" at bounding box center [1094, 33] width 26 height 18
